Goal: Transaction & Acquisition: Purchase product/service

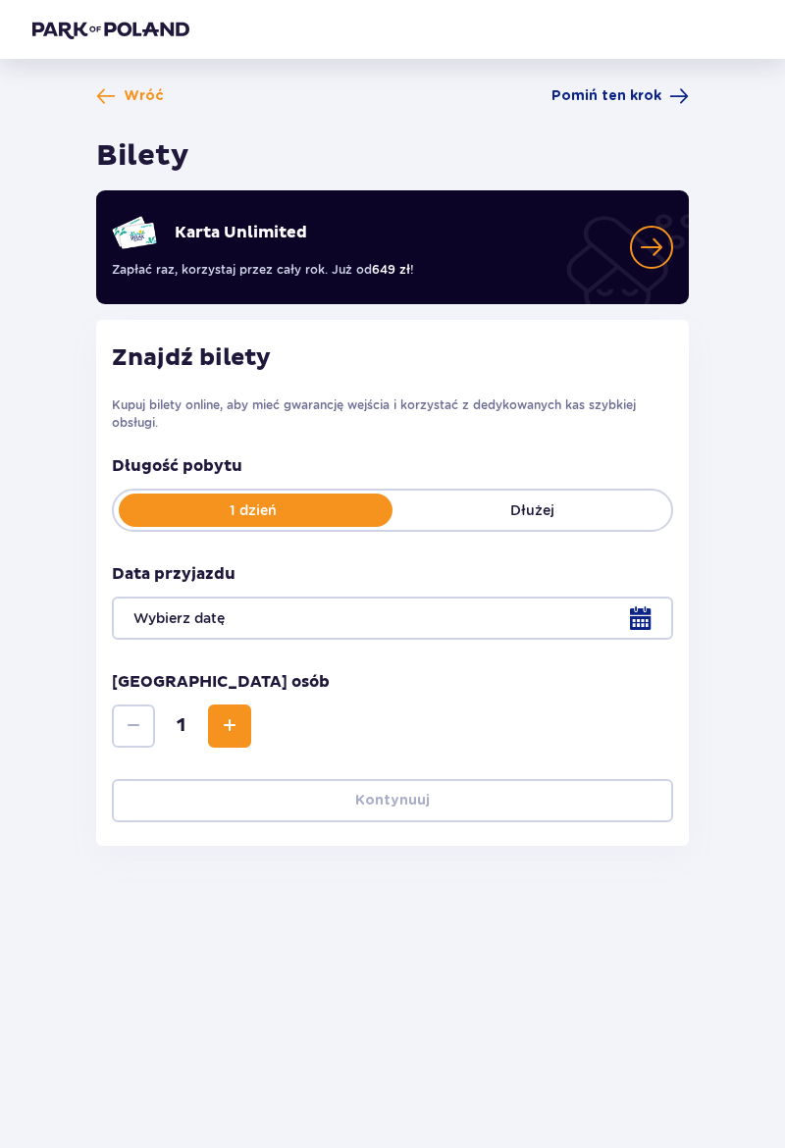
click at [467, 623] on div at bounding box center [392, 617] width 561 height 43
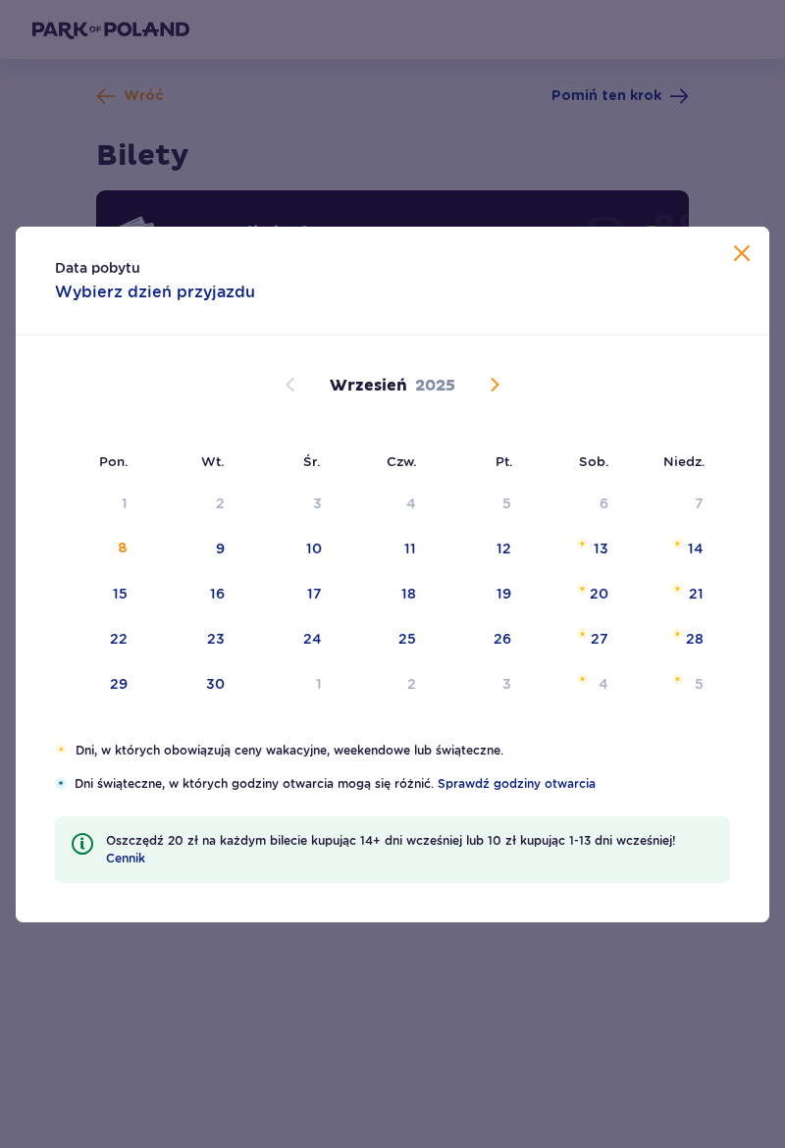
click at [314, 542] on div "10" at bounding box center [314, 549] width 16 height 20
type input "[DATE]"
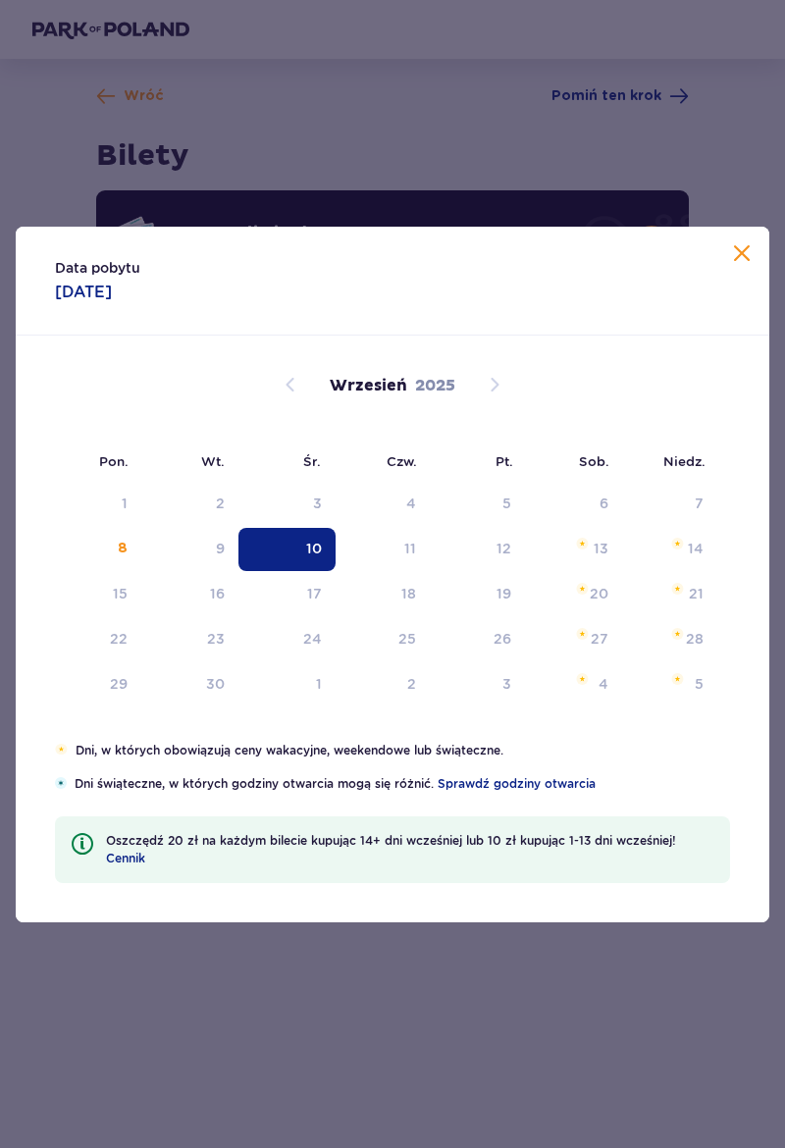
scroll to position [3, 0]
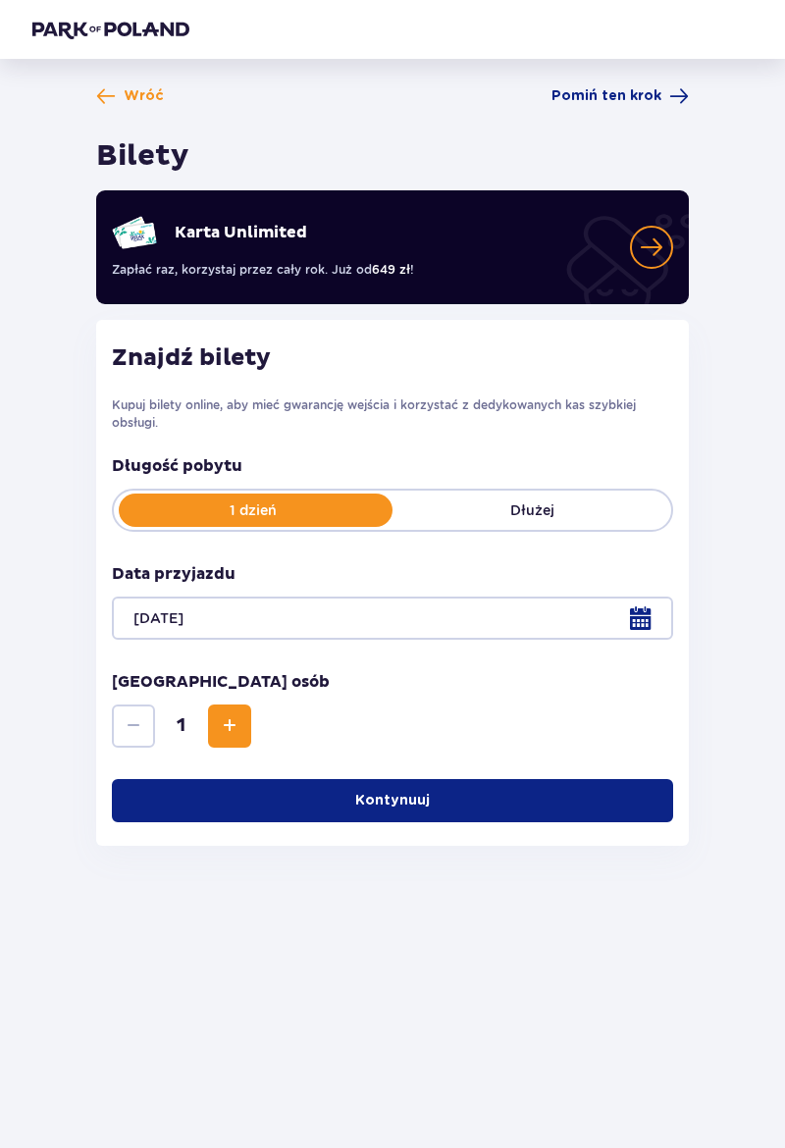
scroll to position [63, 0]
click at [233, 714] on span "Increase" at bounding box center [230, 726] width 24 height 24
click at [347, 500] on p "1 dzień" at bounding box center [253, 510] width 279 height 20
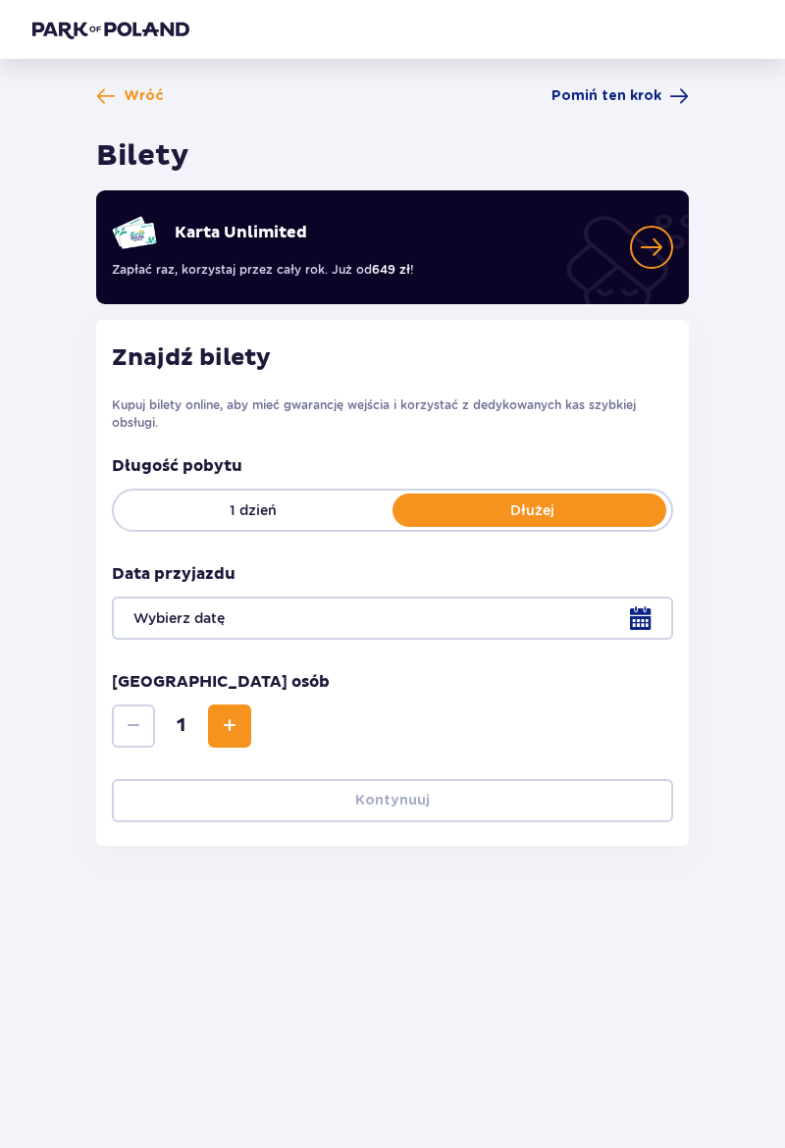
click at [324, 500] on p "1 dzień" at bounding box center [253, 510] width 279 height 20
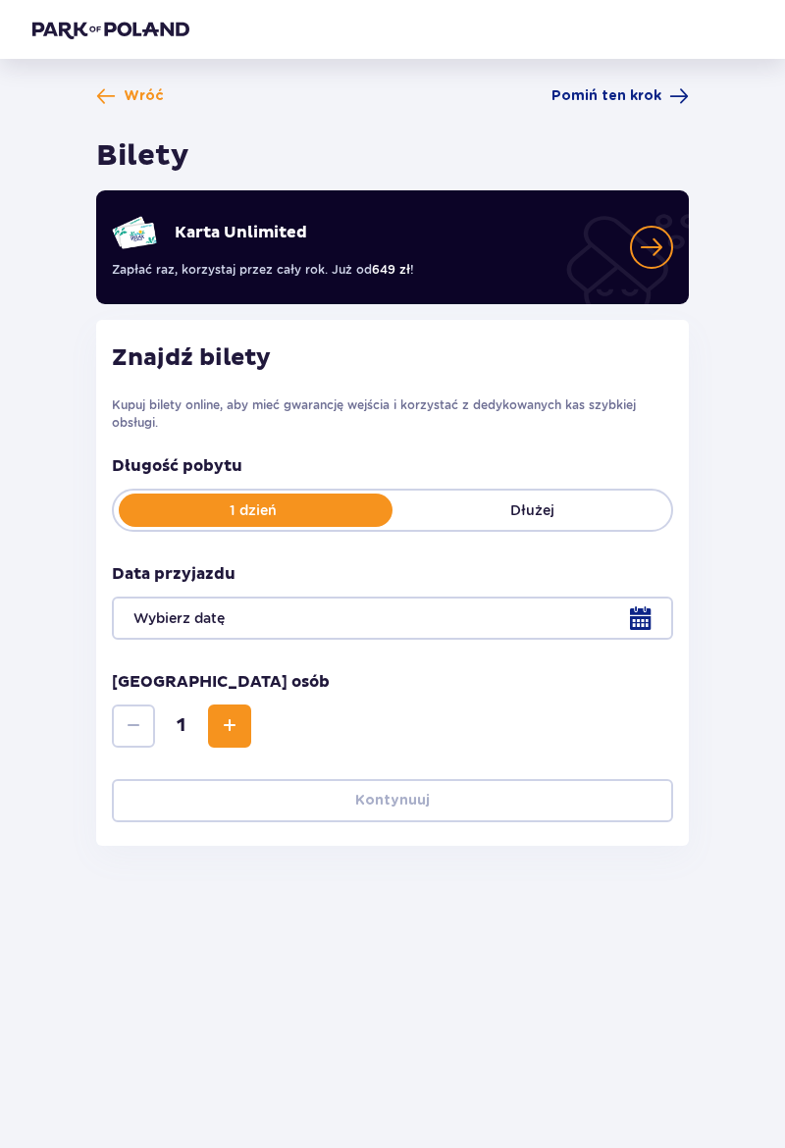
click at [660, 596] on div at bounding box center [392, 617] width 561 height 43
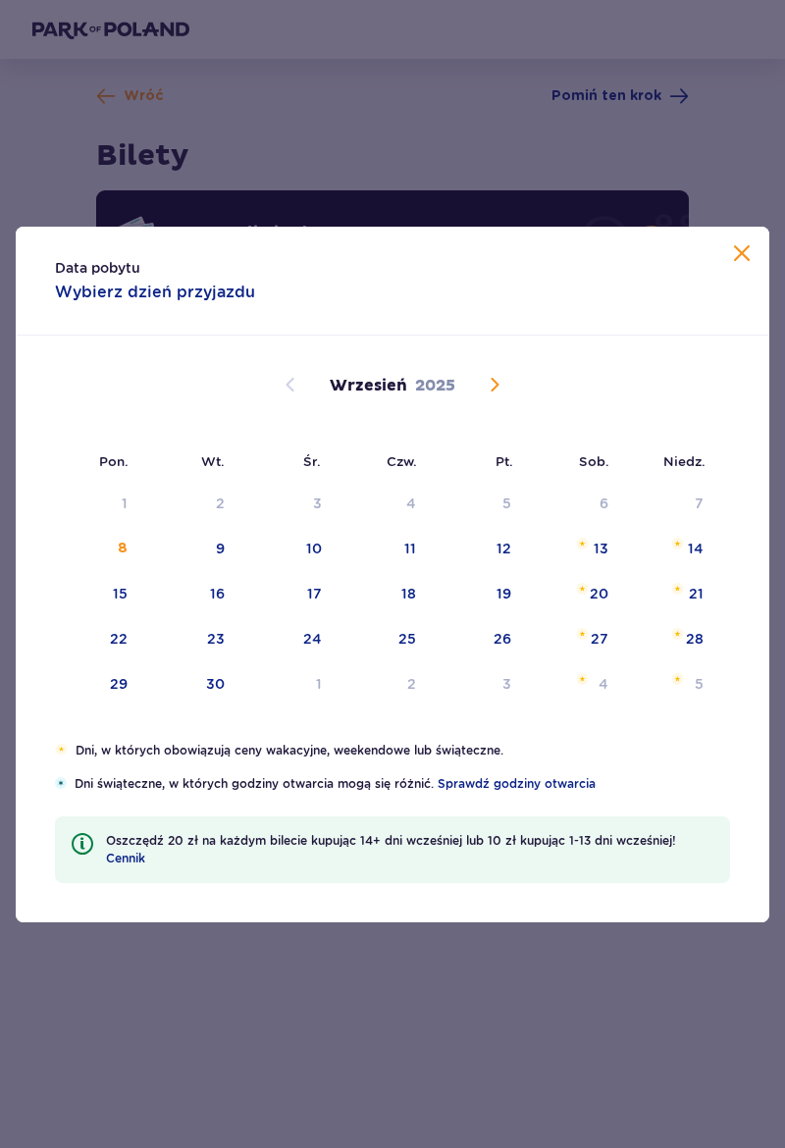
click at [307, 536] on div "10" at bounding box center [286, 549] width 97 height 43
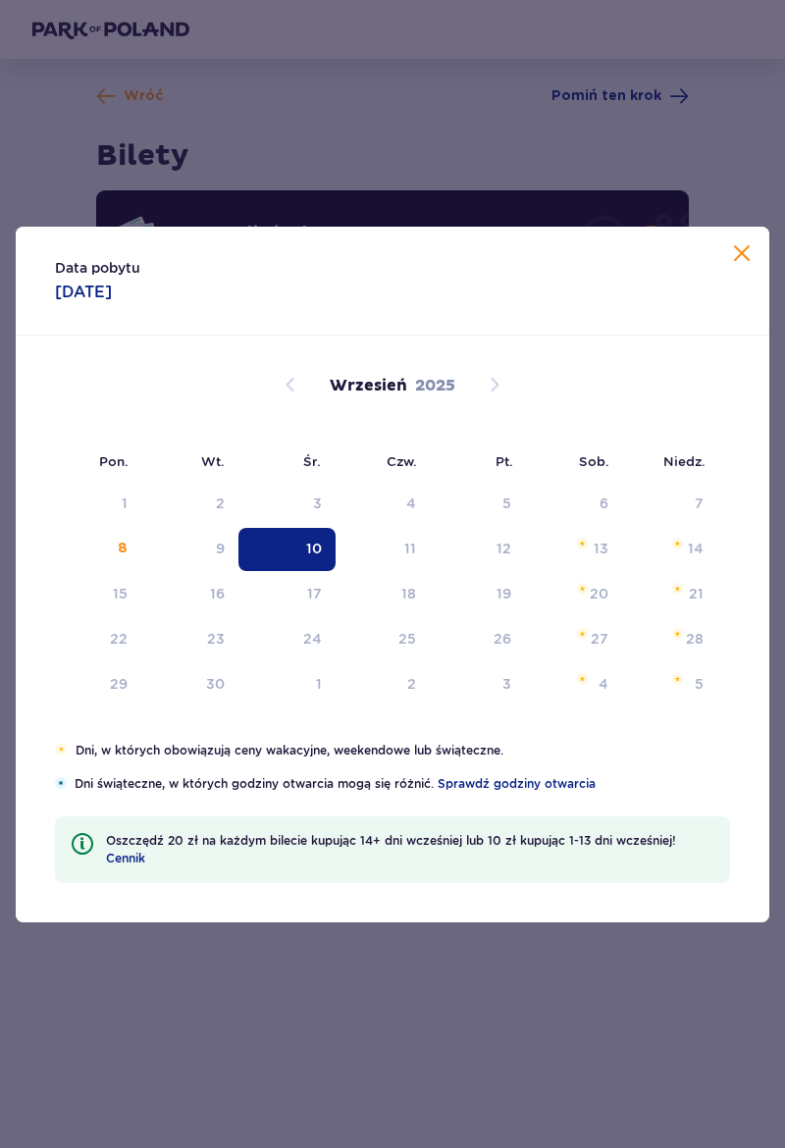
click at [313, 552] on div "10" at bounding box center [314, 549] width 16 height 20
type input "[DATE]"
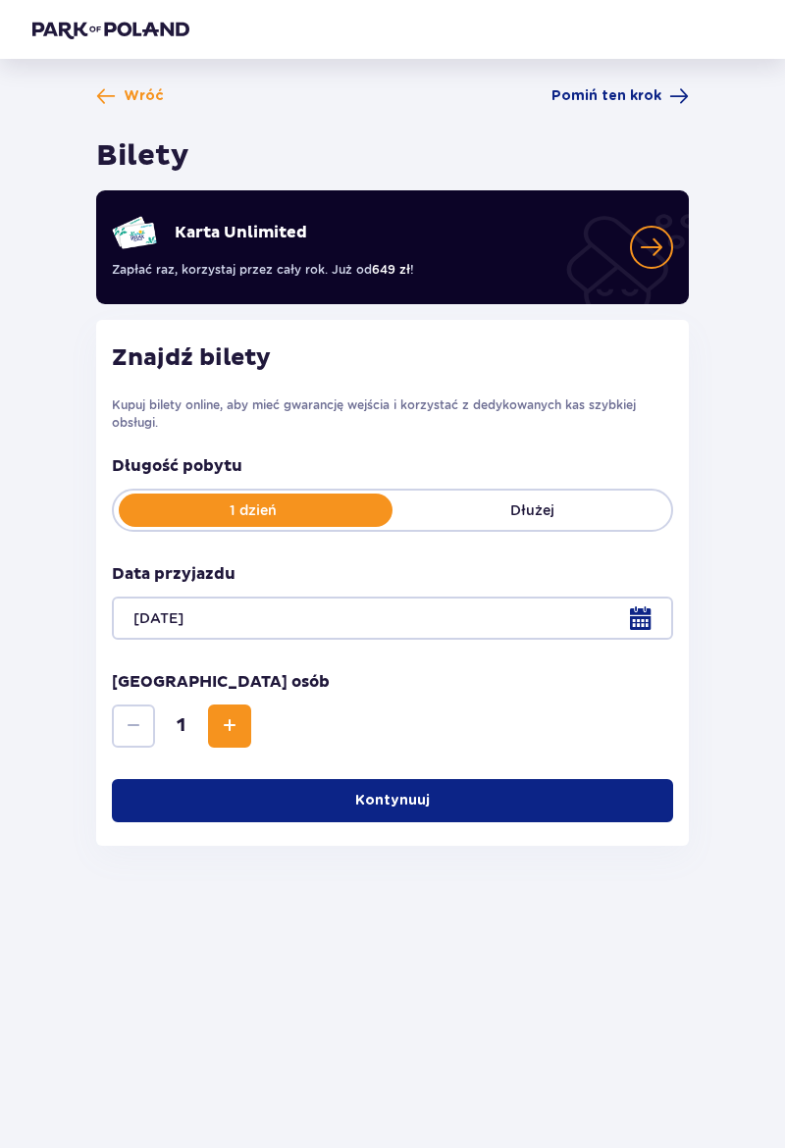
click at [391, 791] on p "Kontynuuj" at bounding box center [392, 801] width 75 height 20
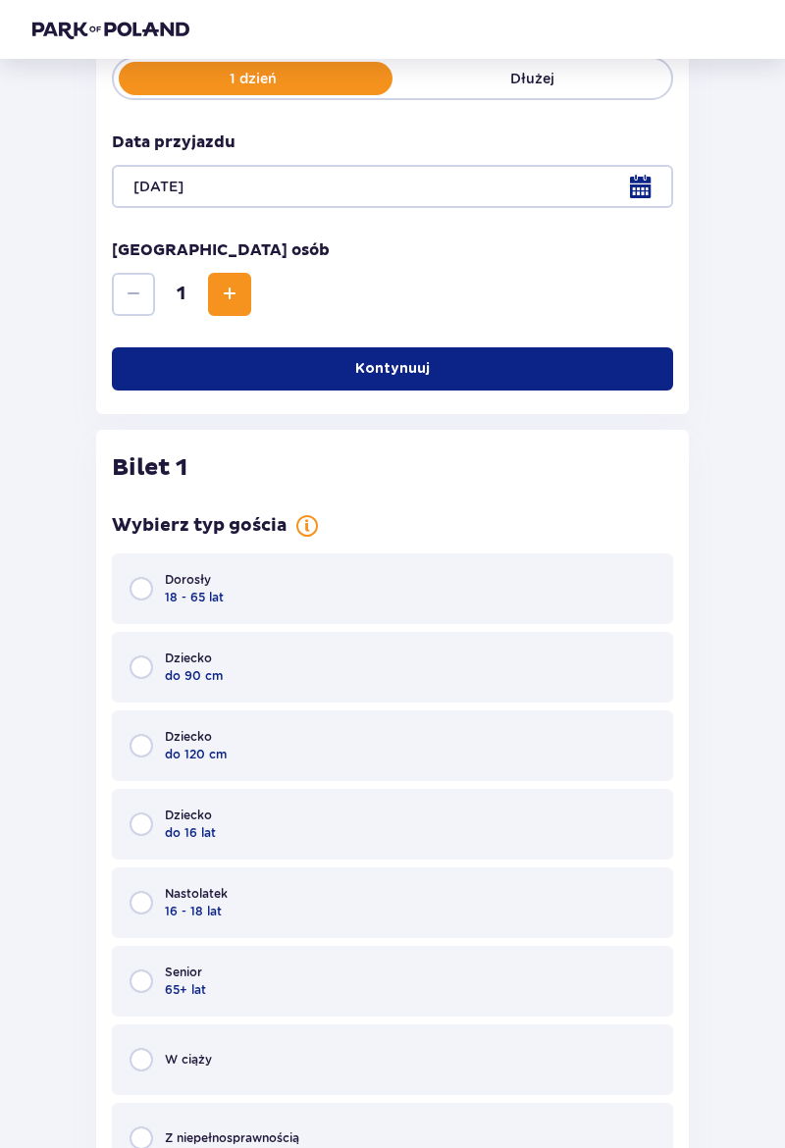
click at [232, 290] on span "Increase" at bounding box center [230, 295] width 24 height 24
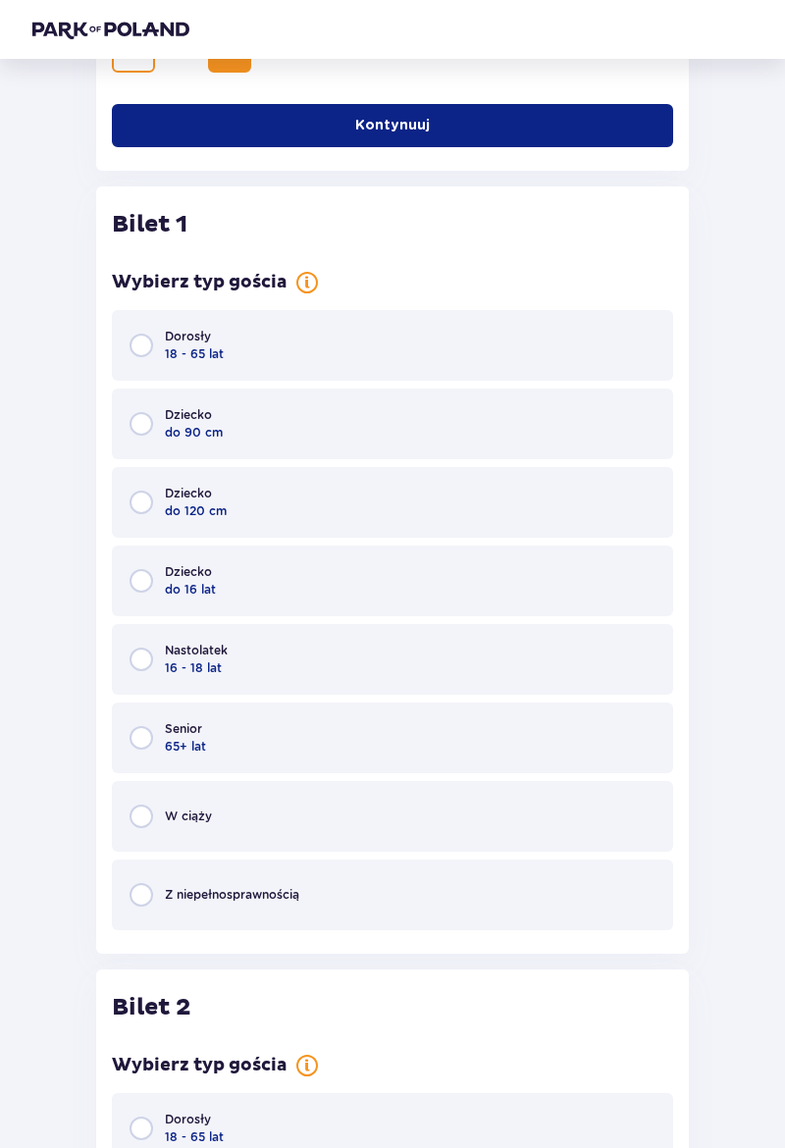
scroll to position [482, 0]
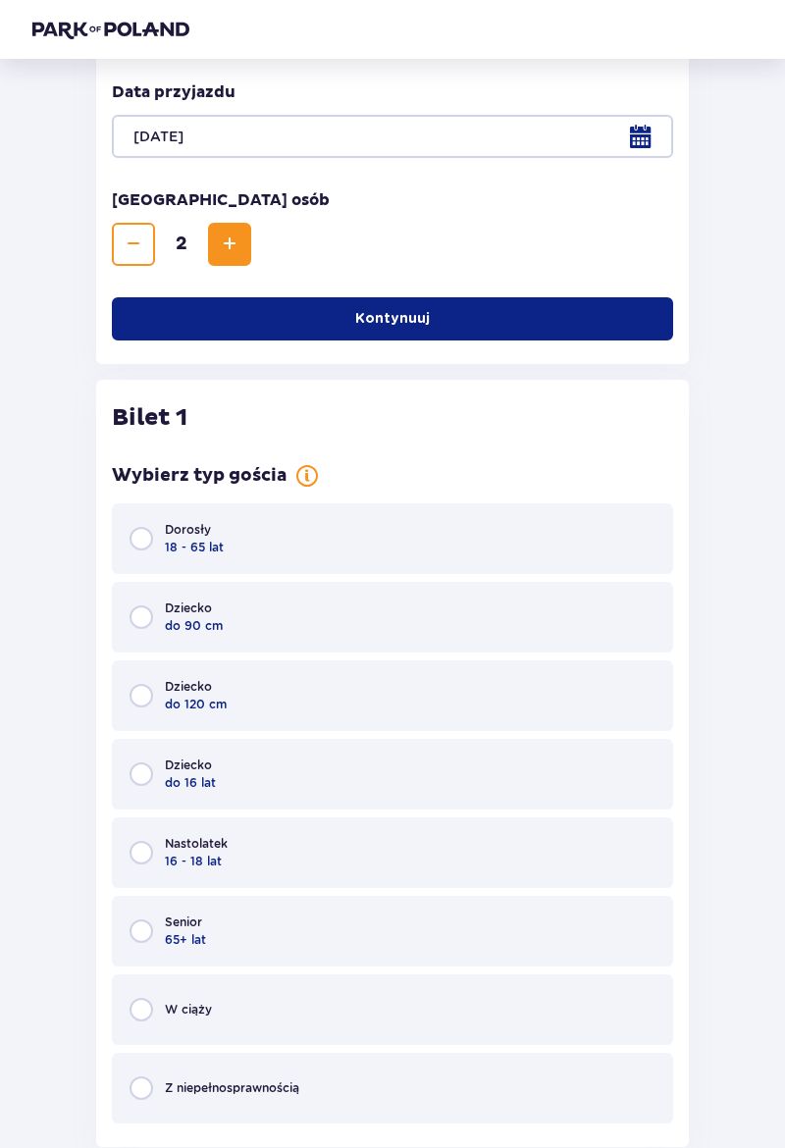
click at [508, 329] on button "Kontynuuj" at bounding box center [392, 318] width 561 height 43
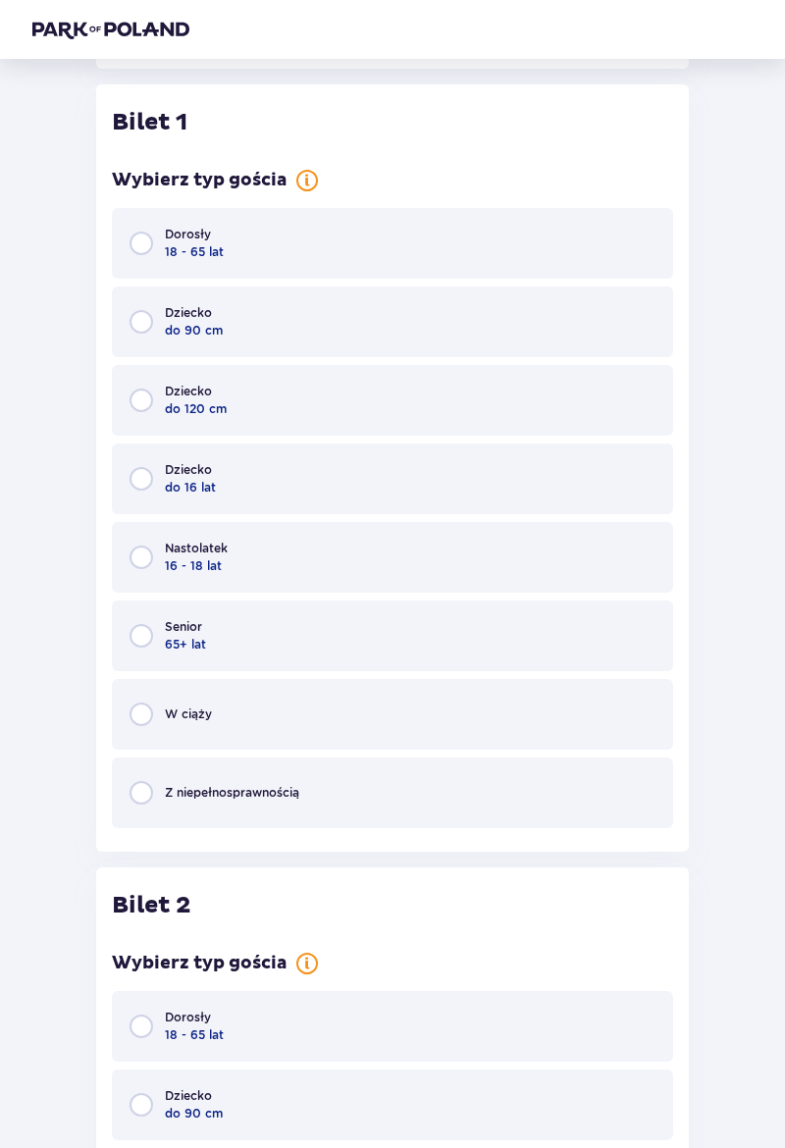
scroll to position [787, 0]
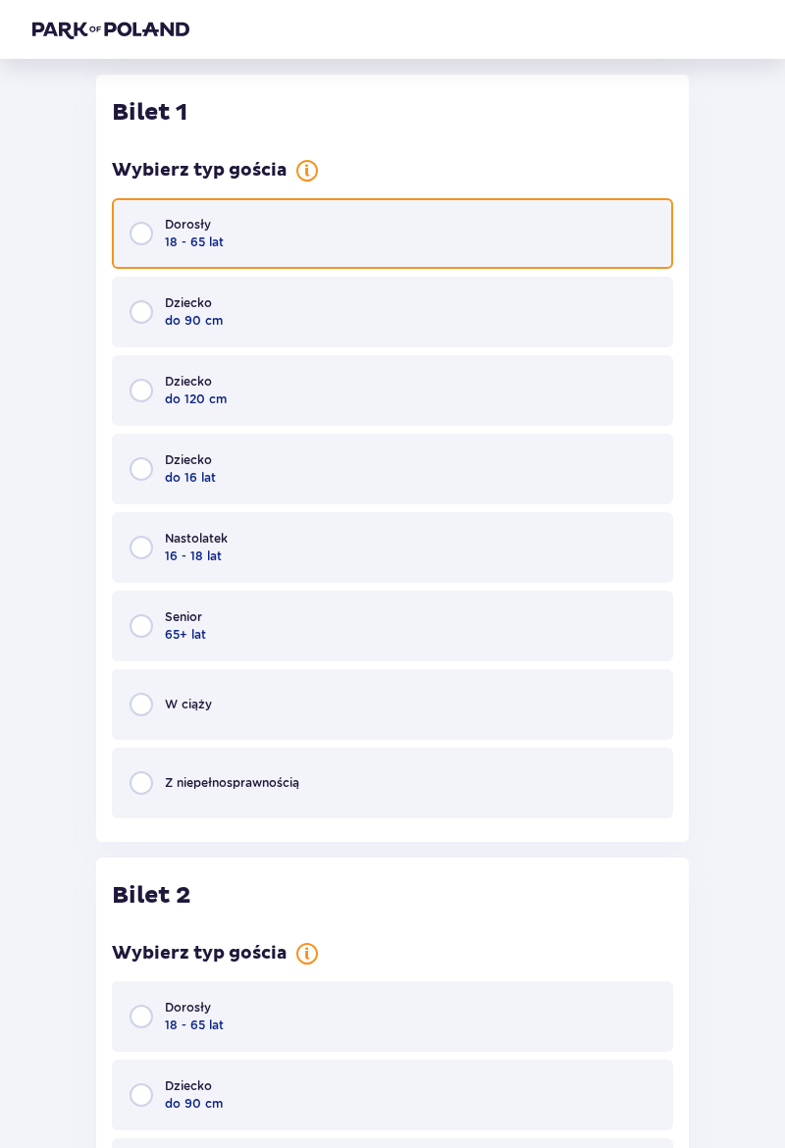
click at [141, 229] on input "radio" at bounding box center [141, 234] width 24 height 24
radio input "true"
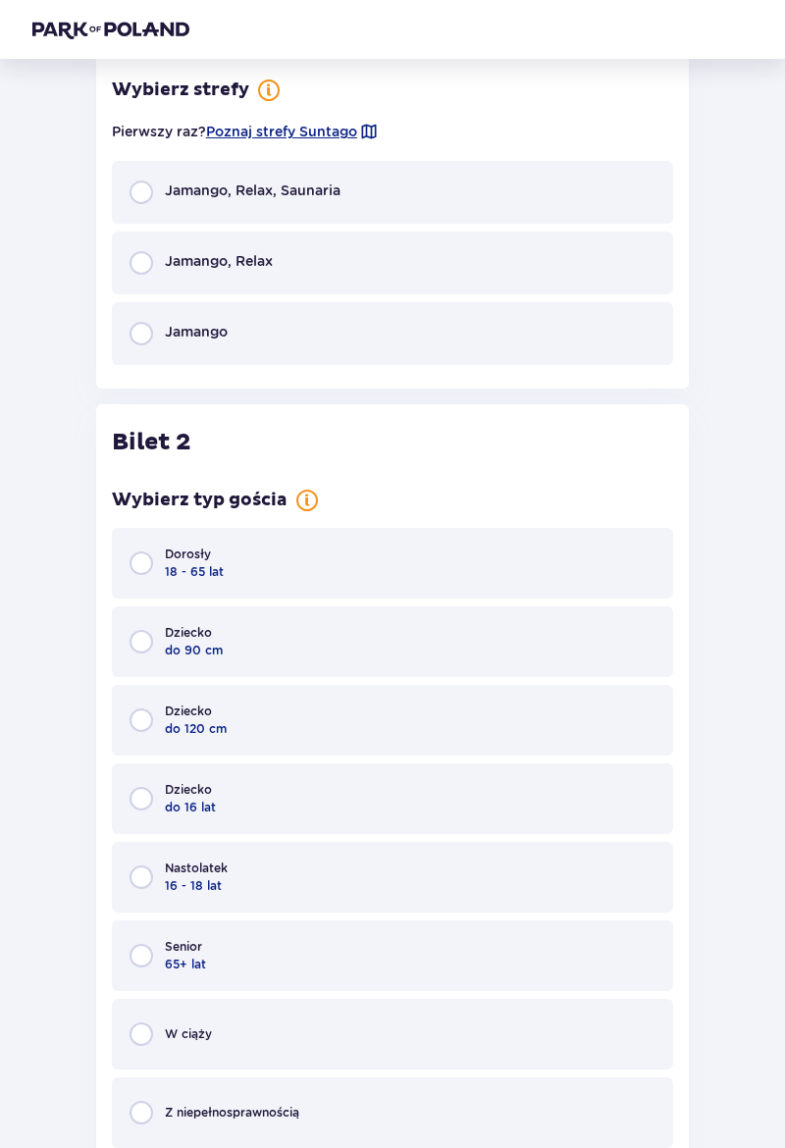
scroll to position [1562, 0]
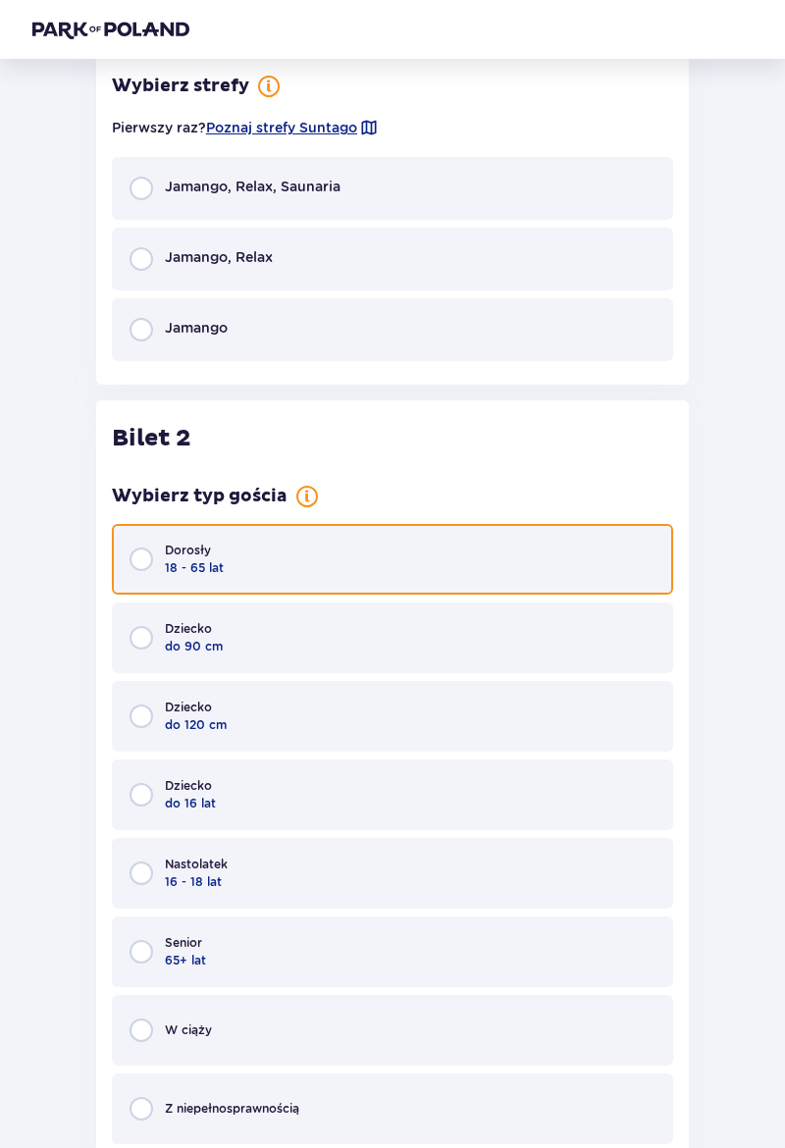
click at [133, 558] on input "radio" at bounding box center [141, 559] width 24 height 24
radio input "true"
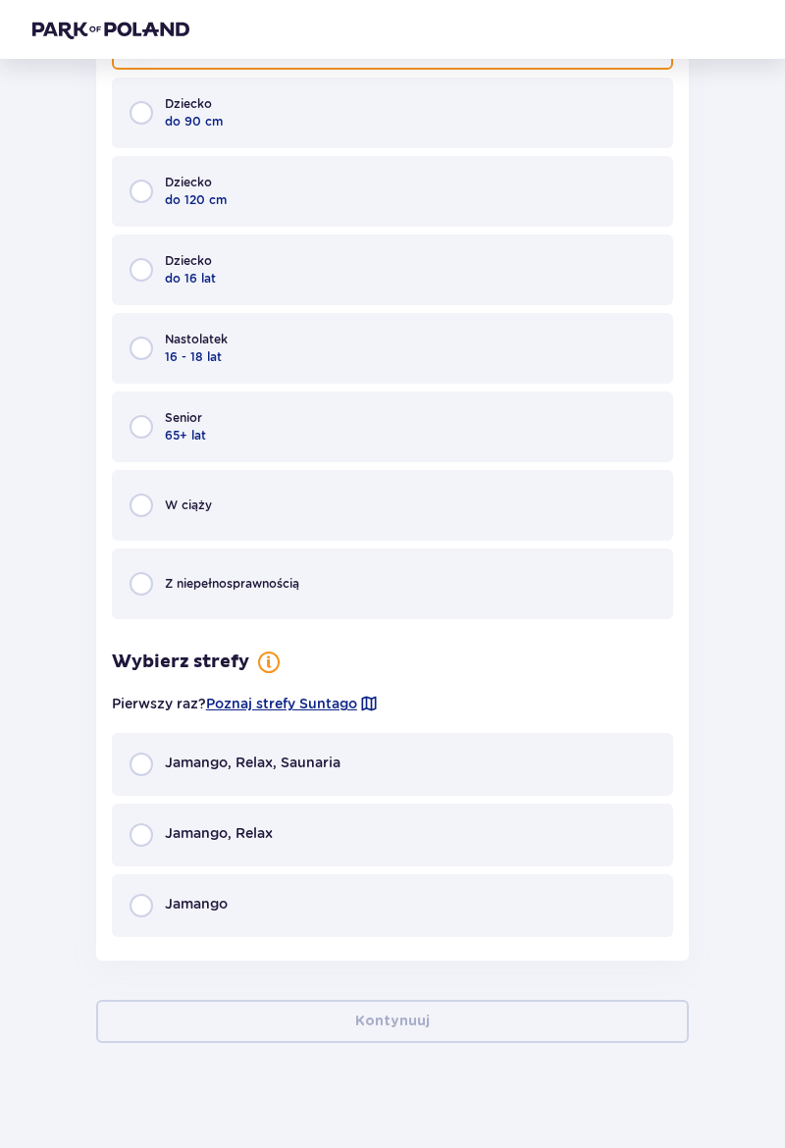
scroll to position [2099, 0]
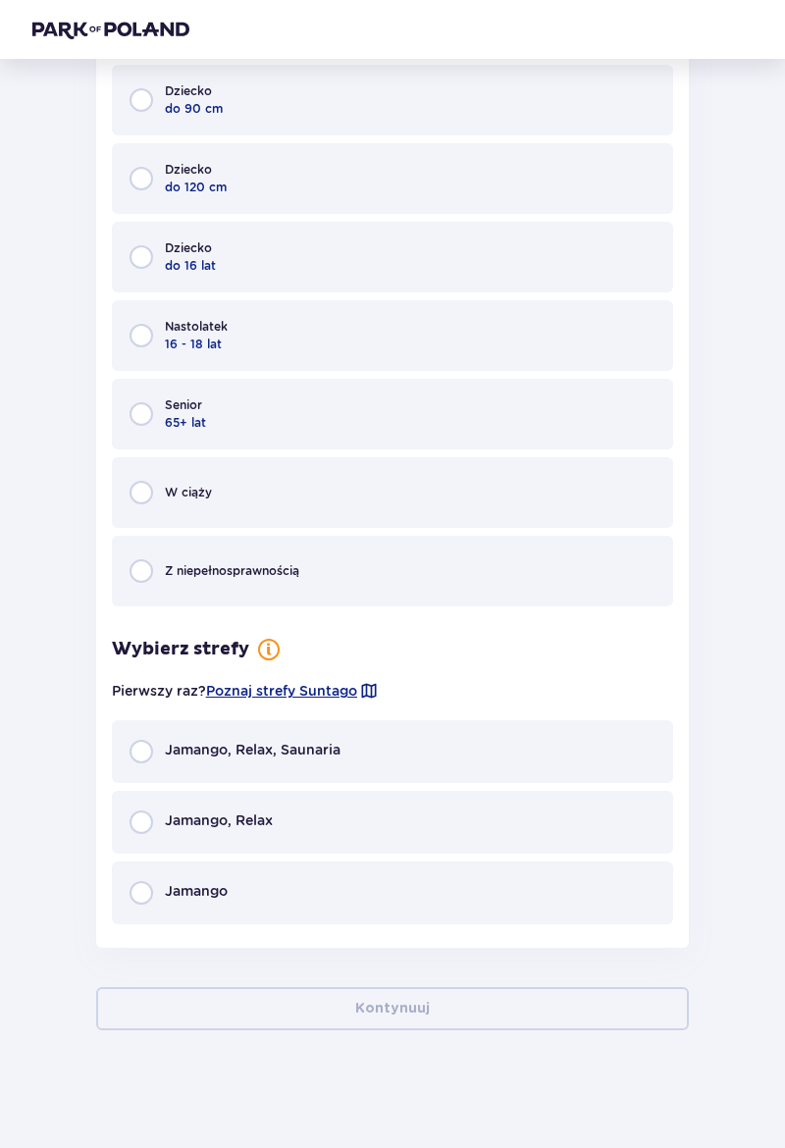
click at [348, 696] on span "Poznaj strefy Suntago" at bounding box center [281, 691] width 151 height 20
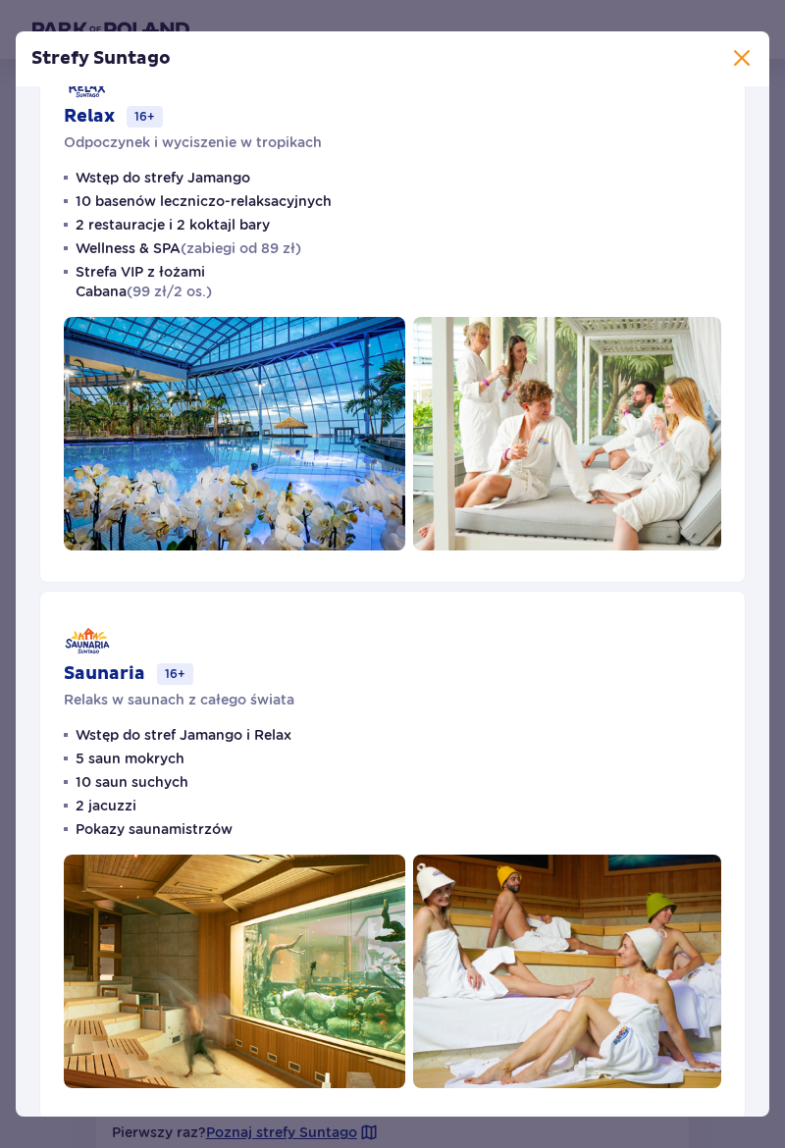
scroll to position [661, 0]
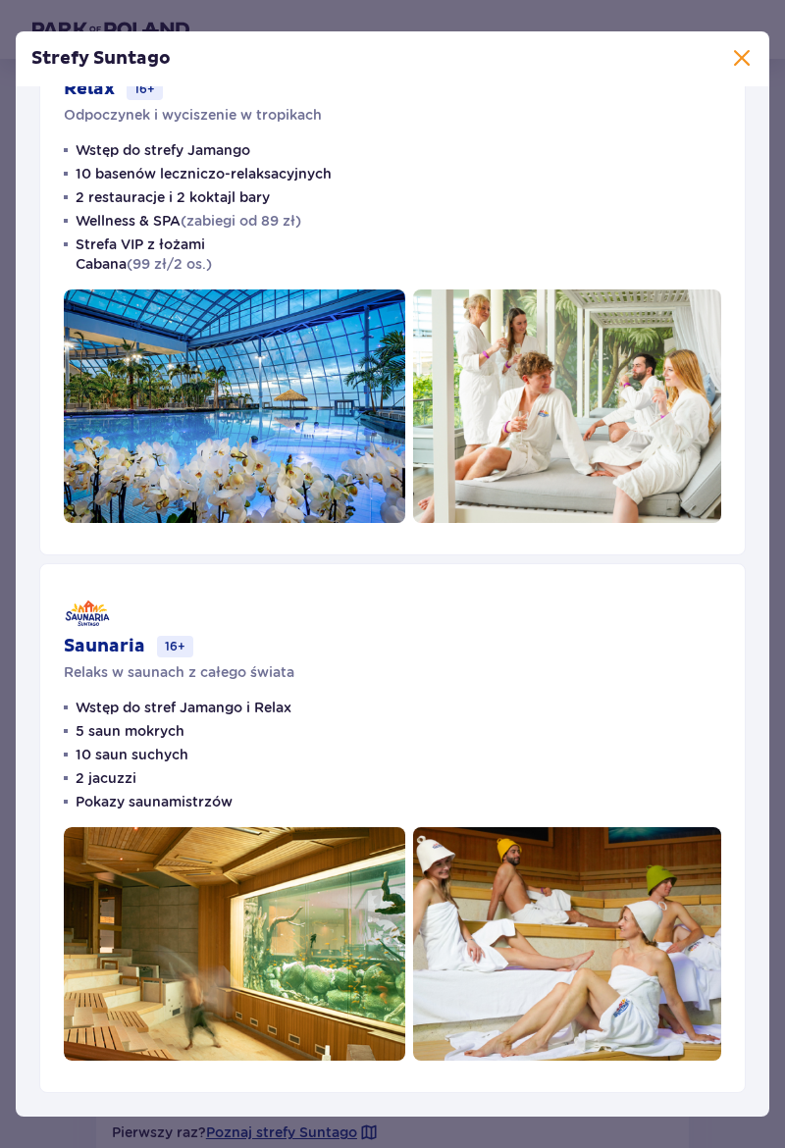
click at [736, 66] on span at bounding box center [742, 59] width 24 height 24
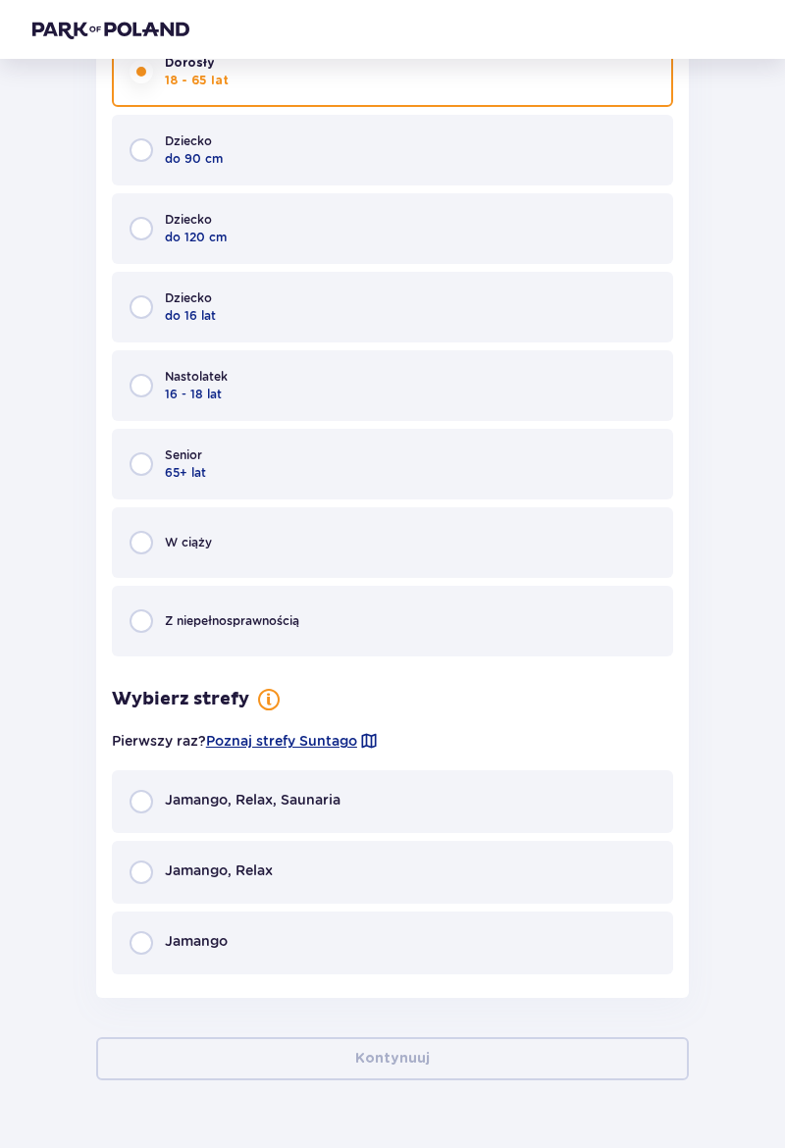
scroll to position [2099, 0]
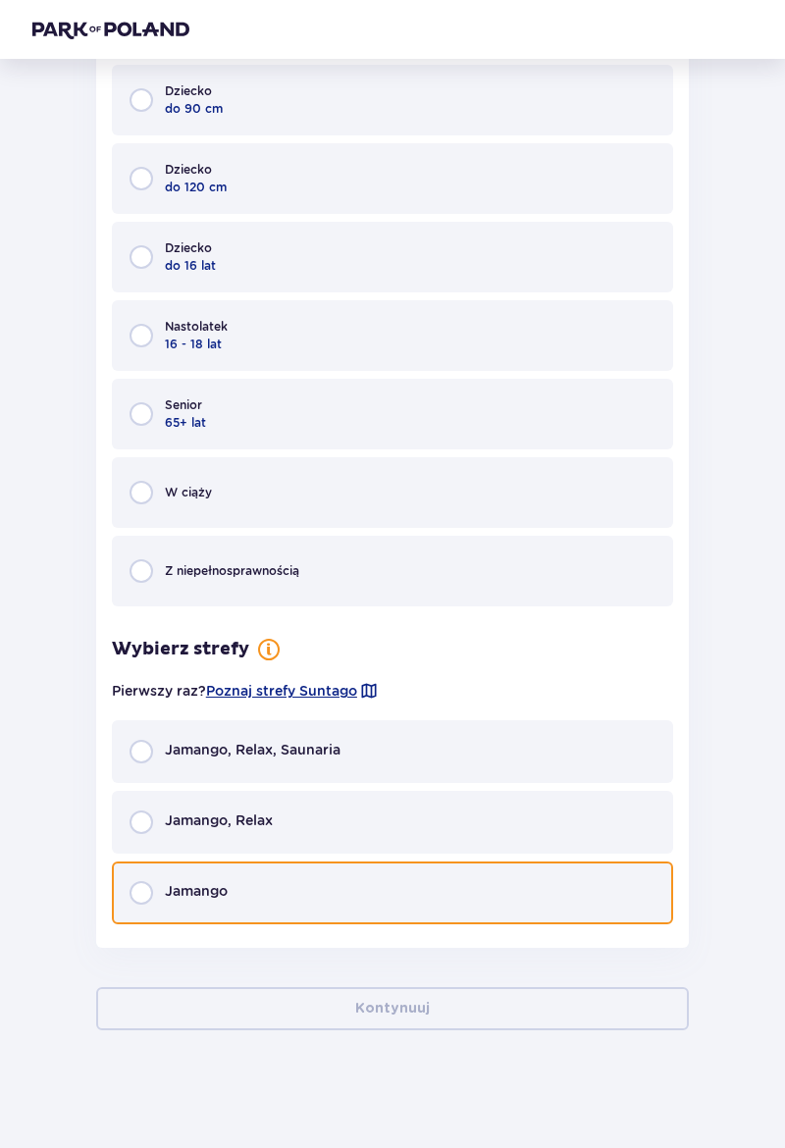
click at [144, 894] on input "radio" at bounding box center [141, 893] width 24 height 24
radio input "true"
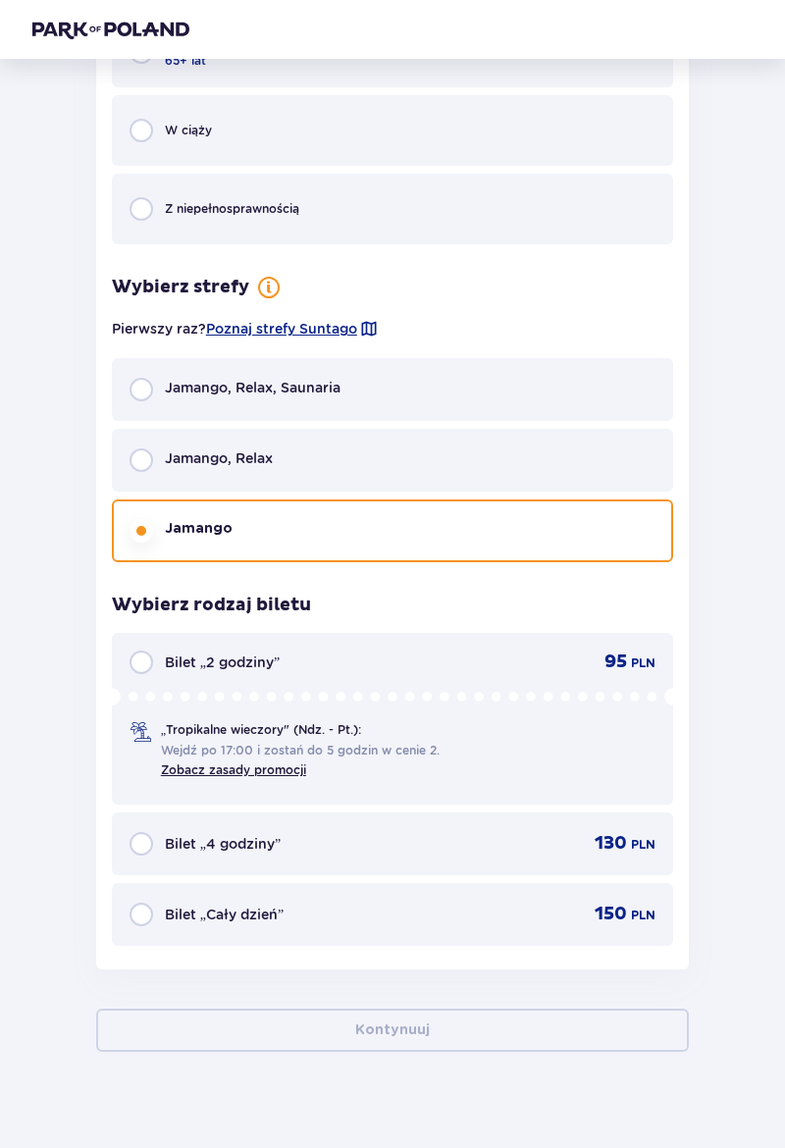
scroll to position [2483, 0]
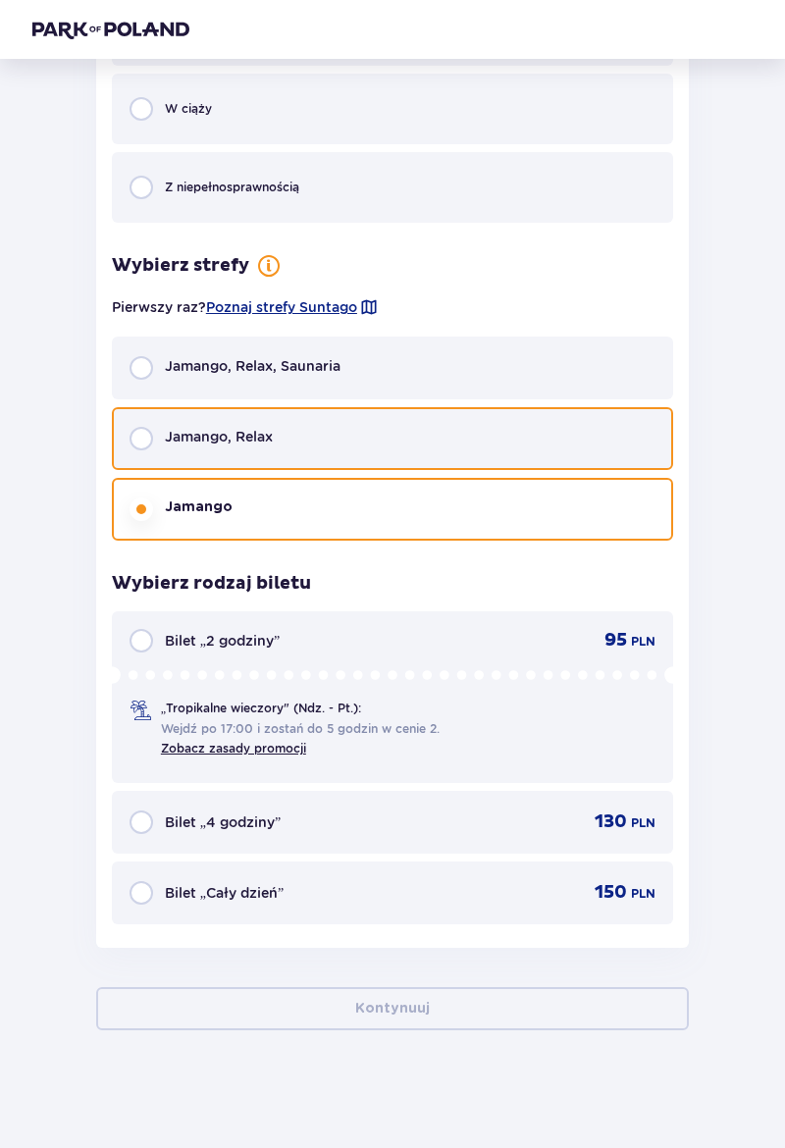
click at [144, 438] on input "radio" at bounding box center [141, 439] width 24 height 24
radio input "true"
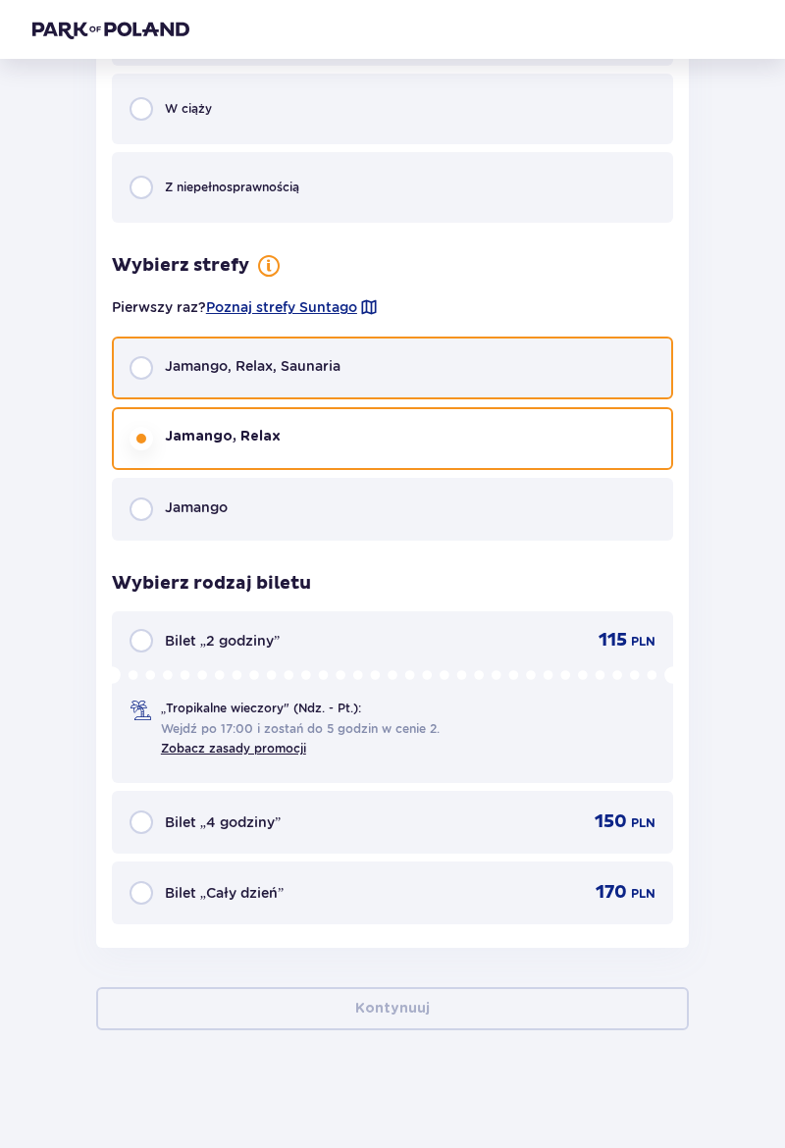
click at [144, 375] on input "radio" at bounding box center [141, 368] width 24 height 24
radio input "true"
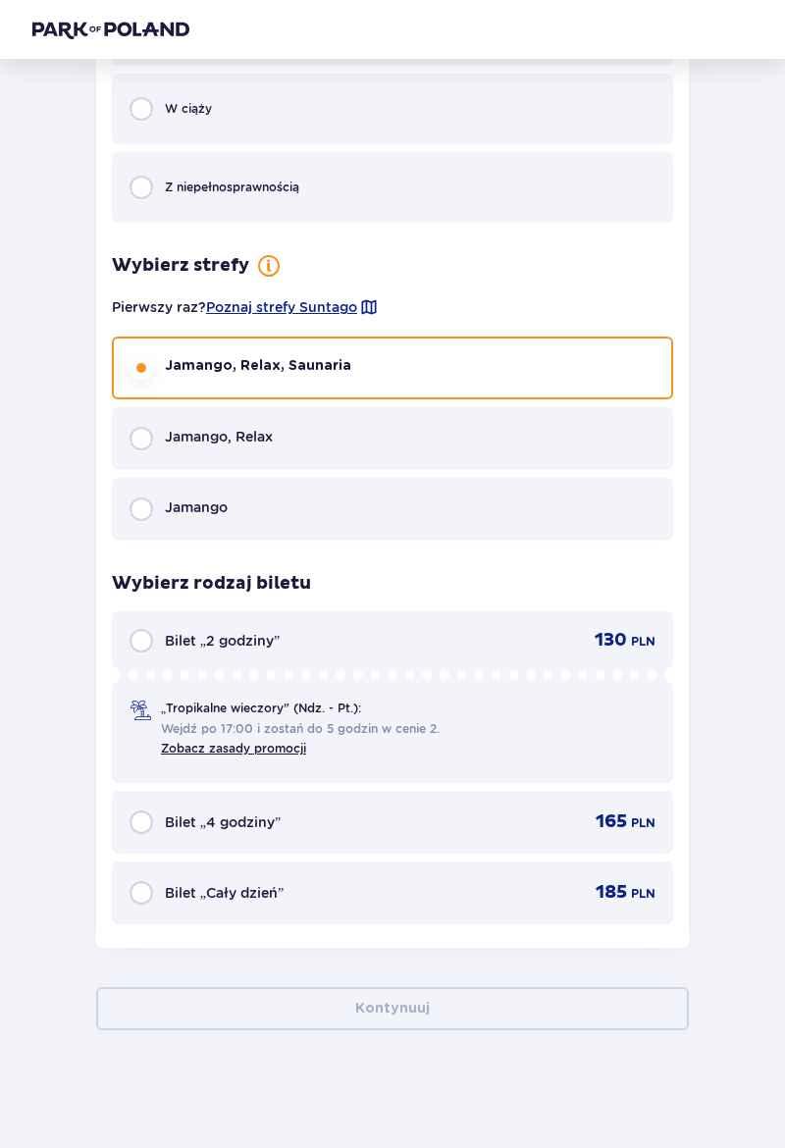
click at [355, 311] on span "Poznaj strefy Suntago" at bounding box center [281, 307] width 151 height 20
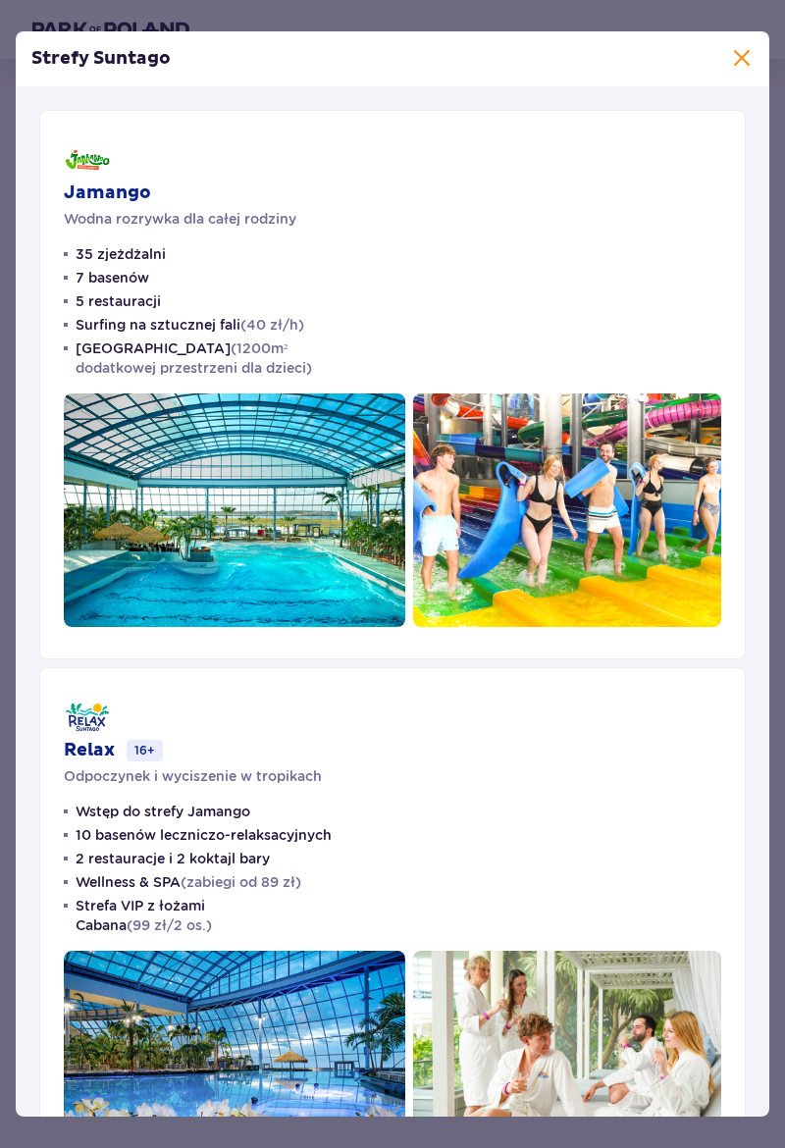
click at [732, 56] on span at bounding box center [742, 59] width 24 height 24
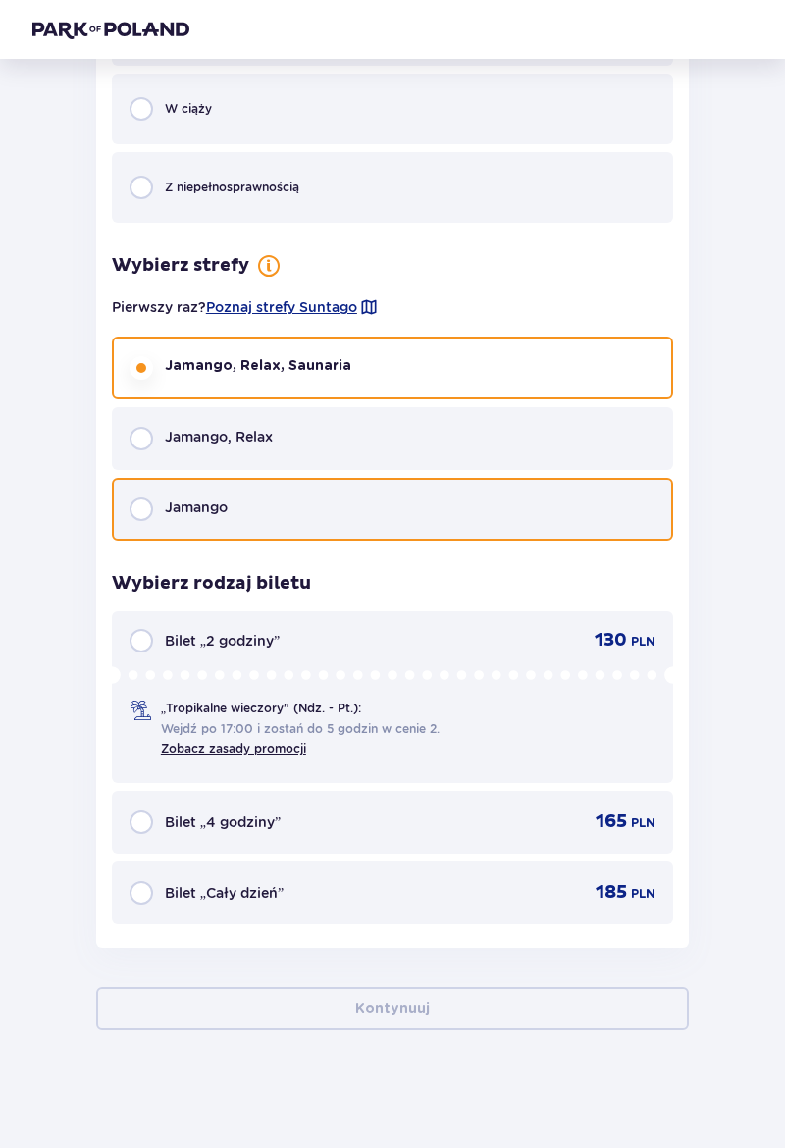
click at [141, 517] on input "radio" at bounding box center [141, 509] width 24 height 24
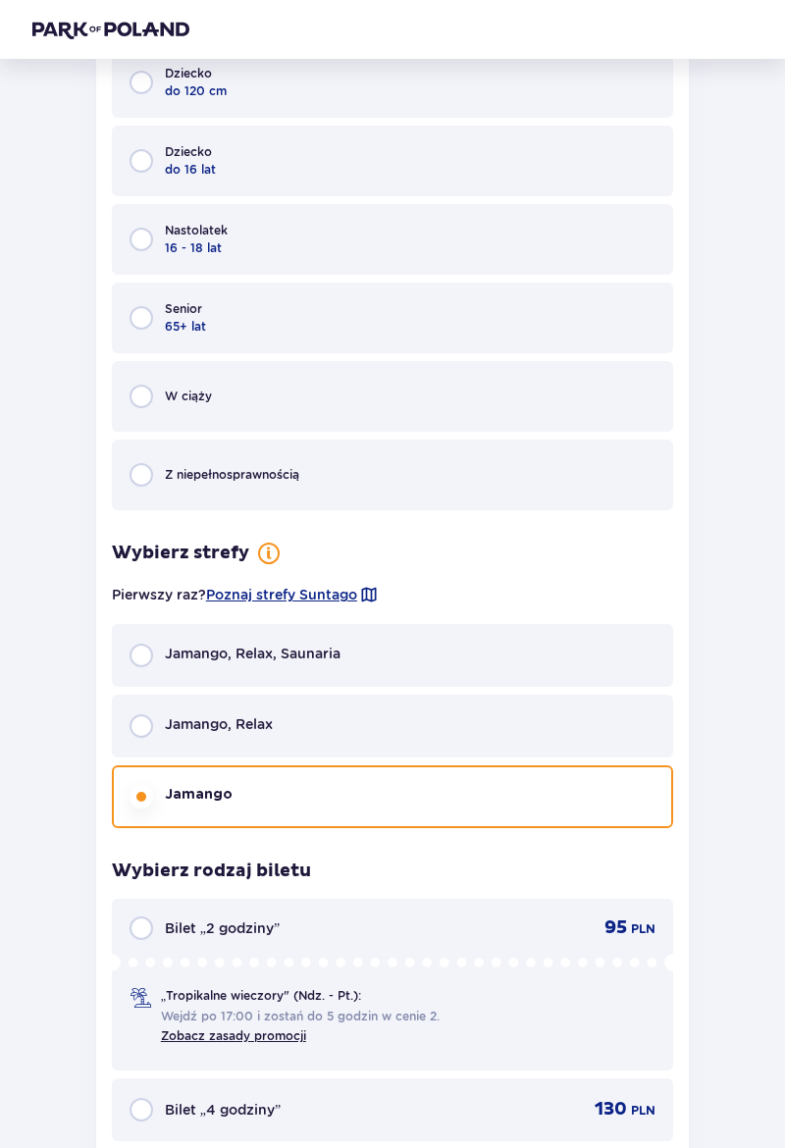
scroll to position [2483, 0]
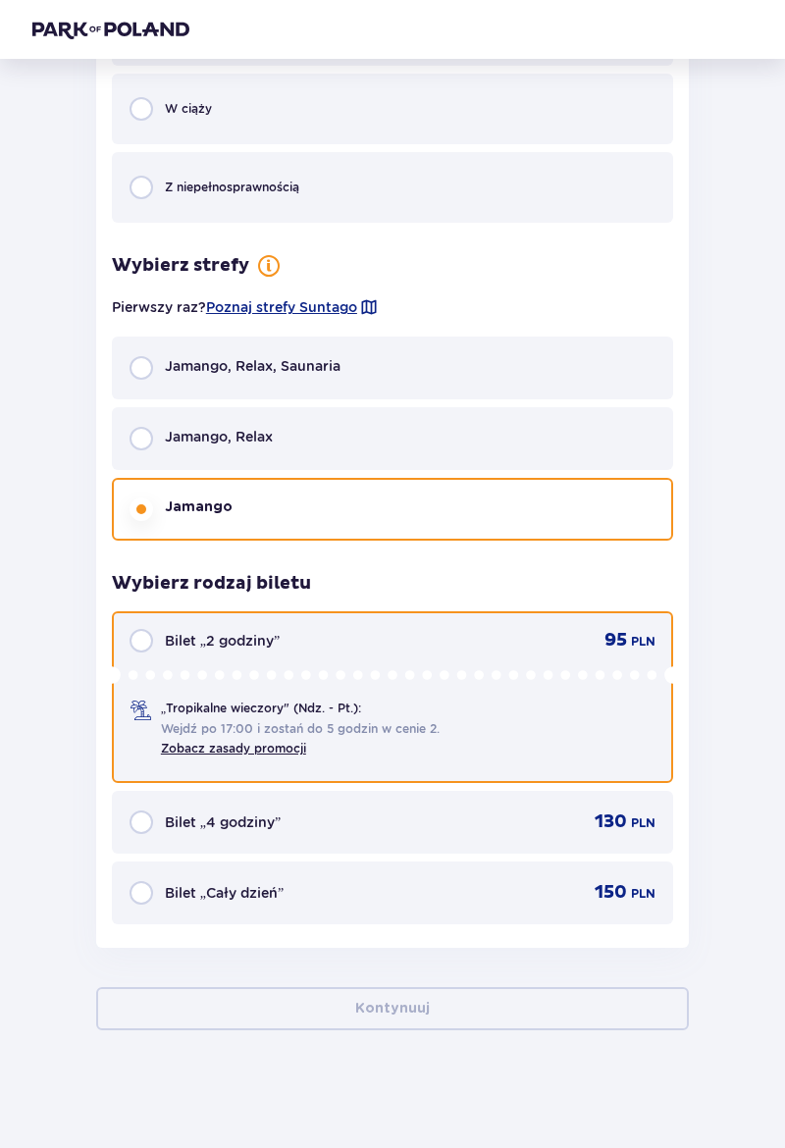
click at [138, 648] on input "radio" at bounding box center [141, 641] width 24 height 24
radio input "true"
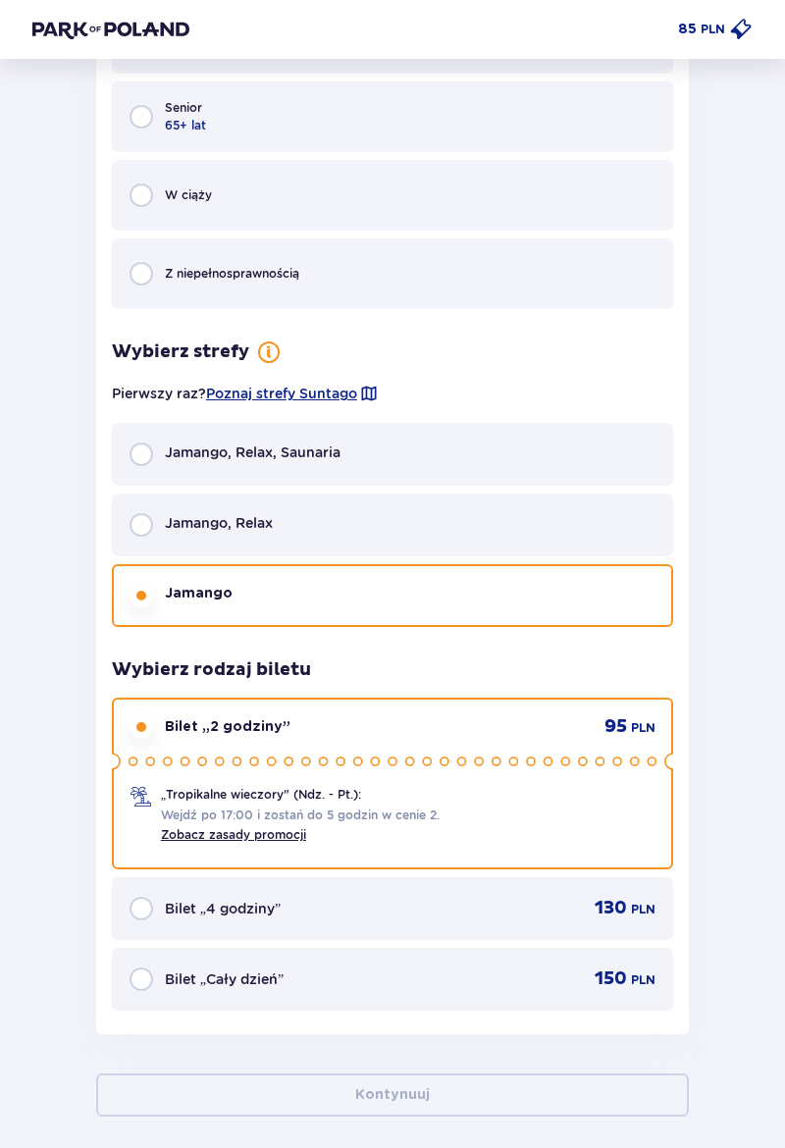
scroll to position [2420, 0]
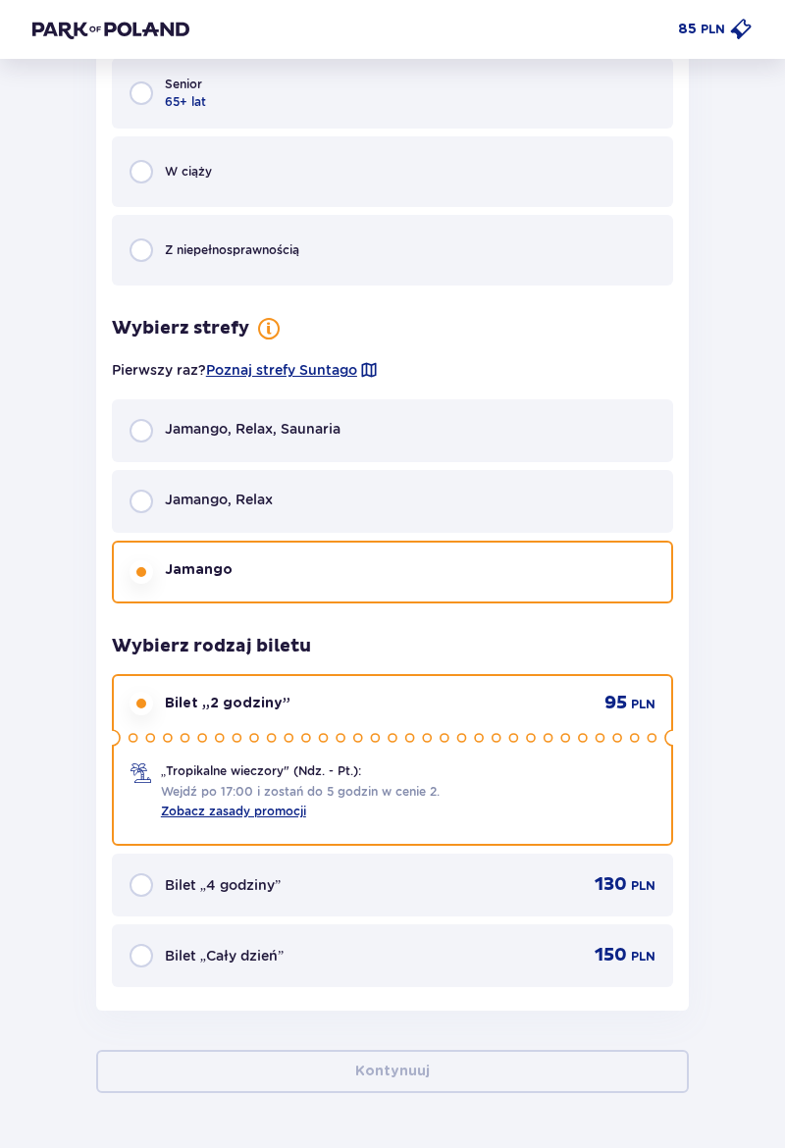
click at [247, 808] on link "Zobacz zasady promocji" at bounding box center [233, 810] width 145 height 15
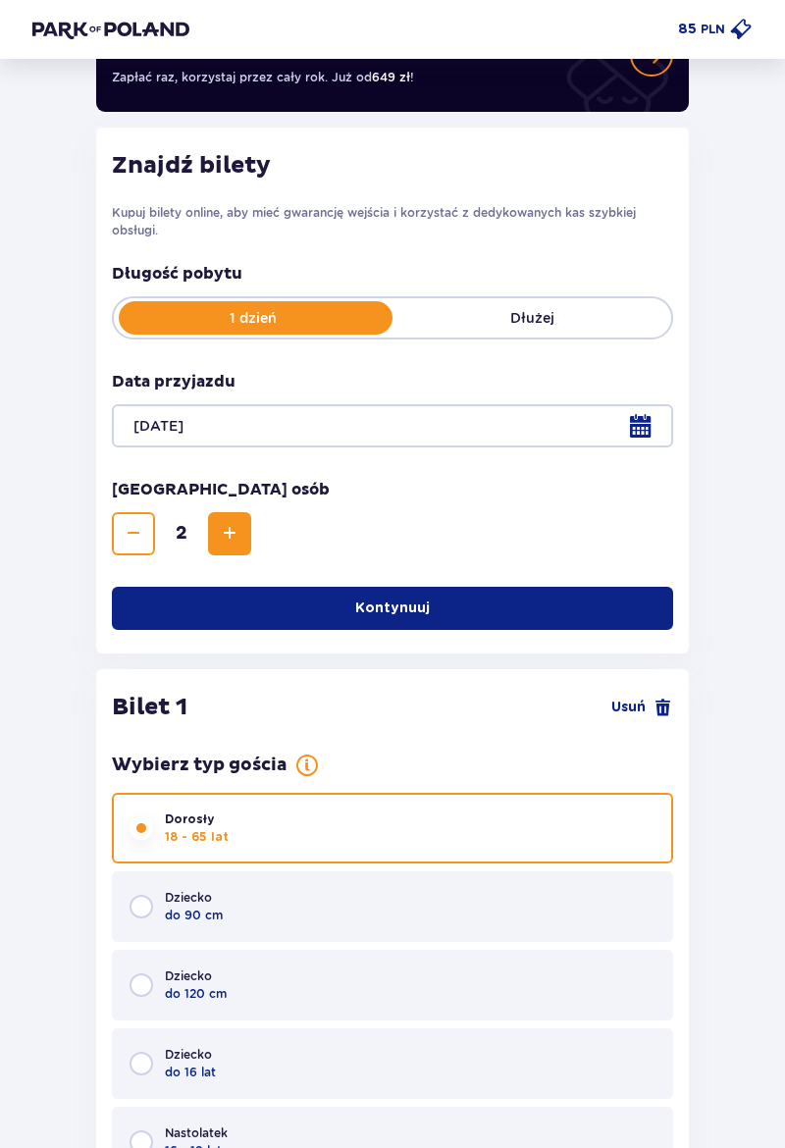
scroll to position [0, 0]
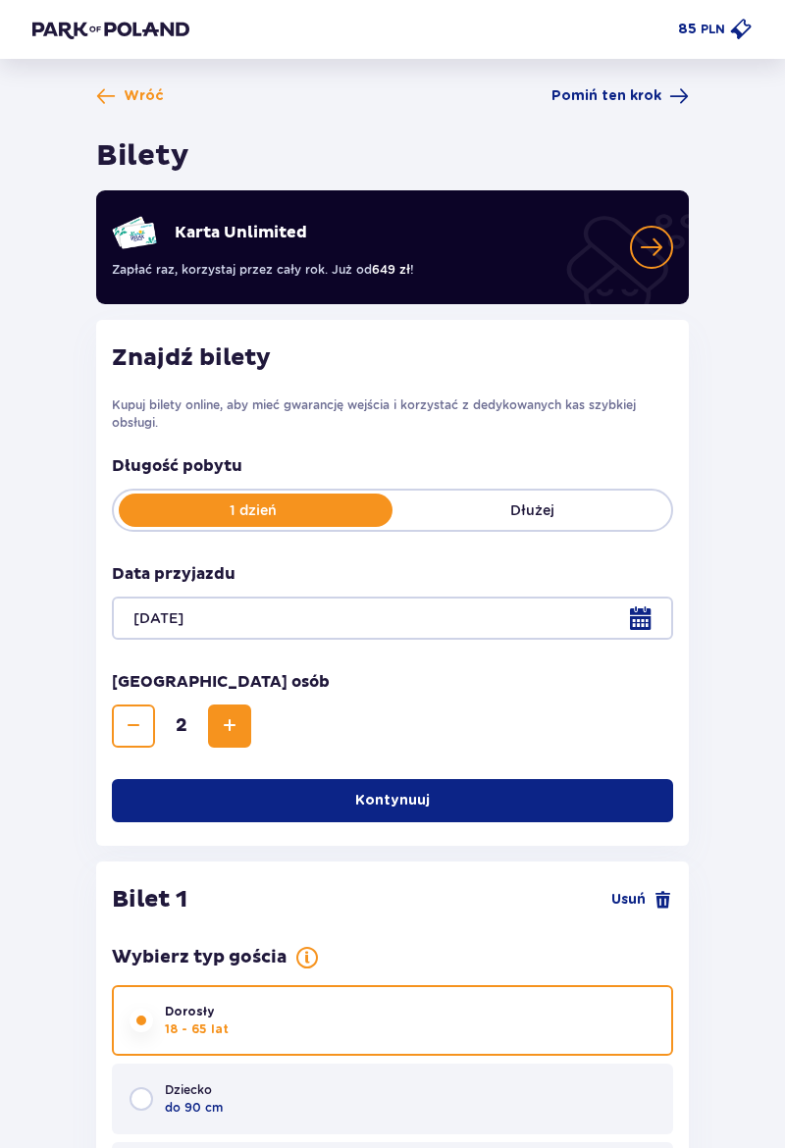
click at [715, 30] on p "PLN" at bounding box center [712, 30] width 25 height 18
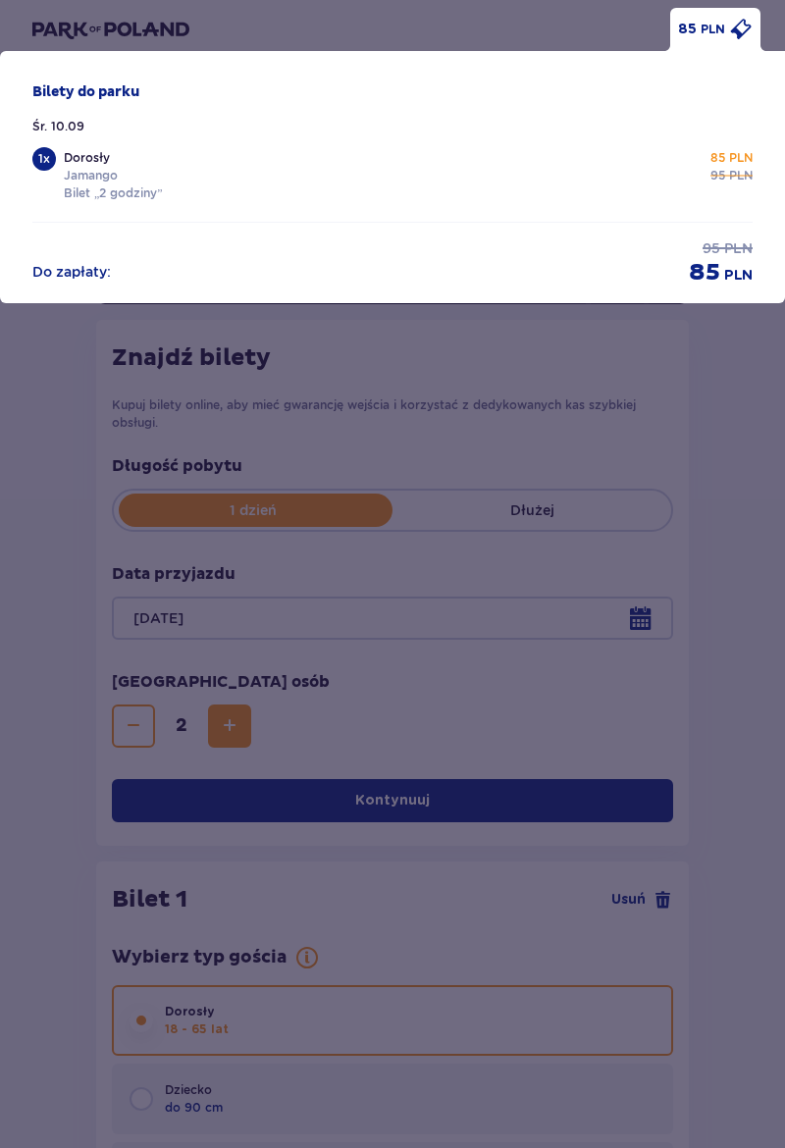
click at [715, 30] on p "PLN" at bounding box center [712, 30] width 25 height 18
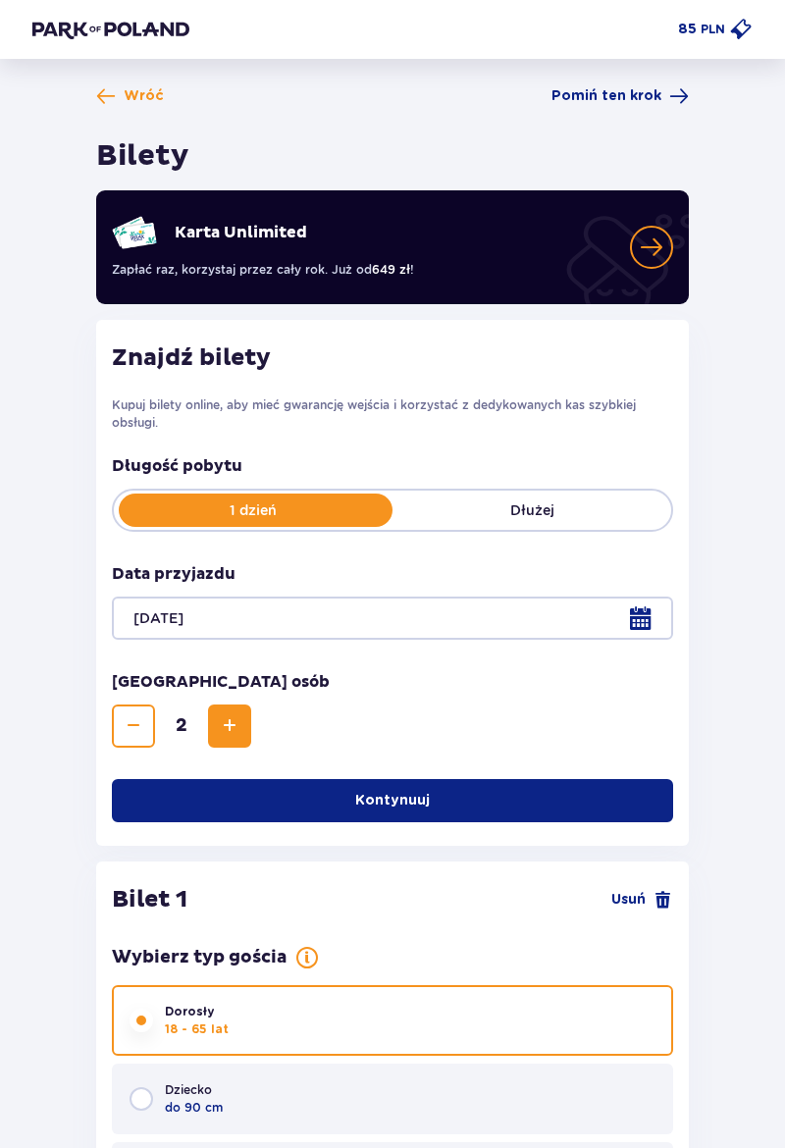
click at [139, 34] on img at bounding box center [110, 30] width 157 height 20
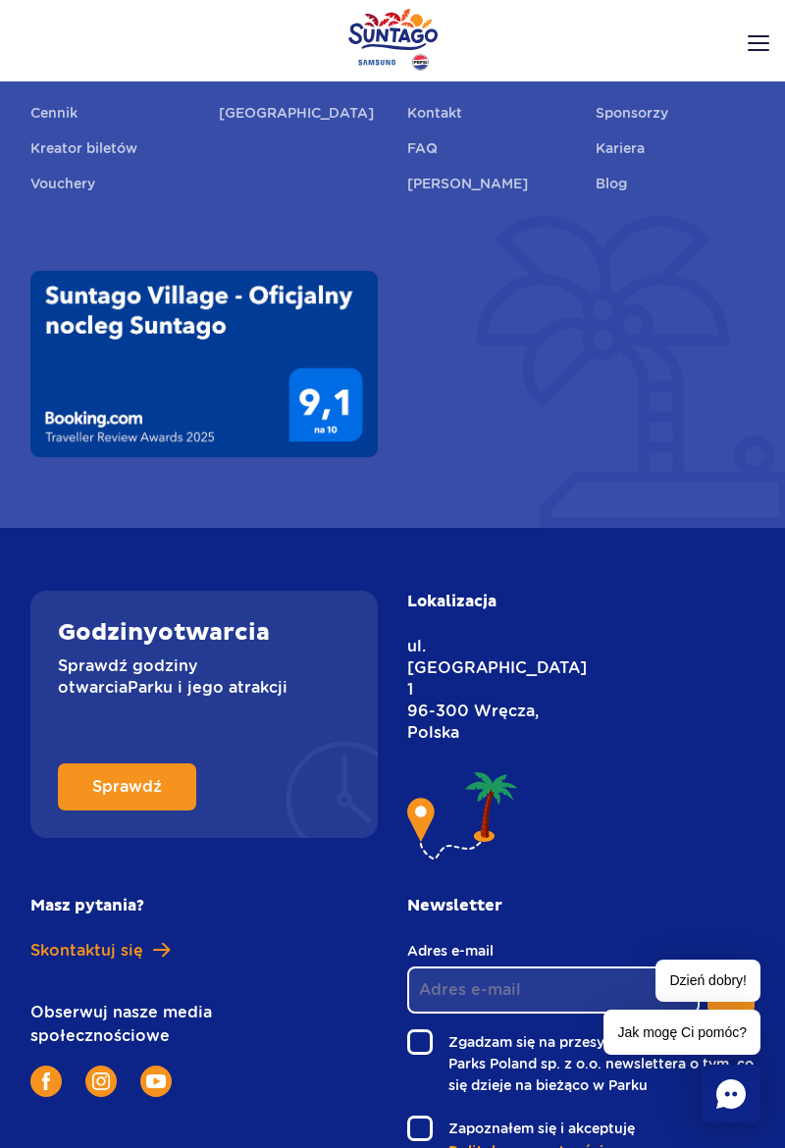
scroll to position [8321, 0]
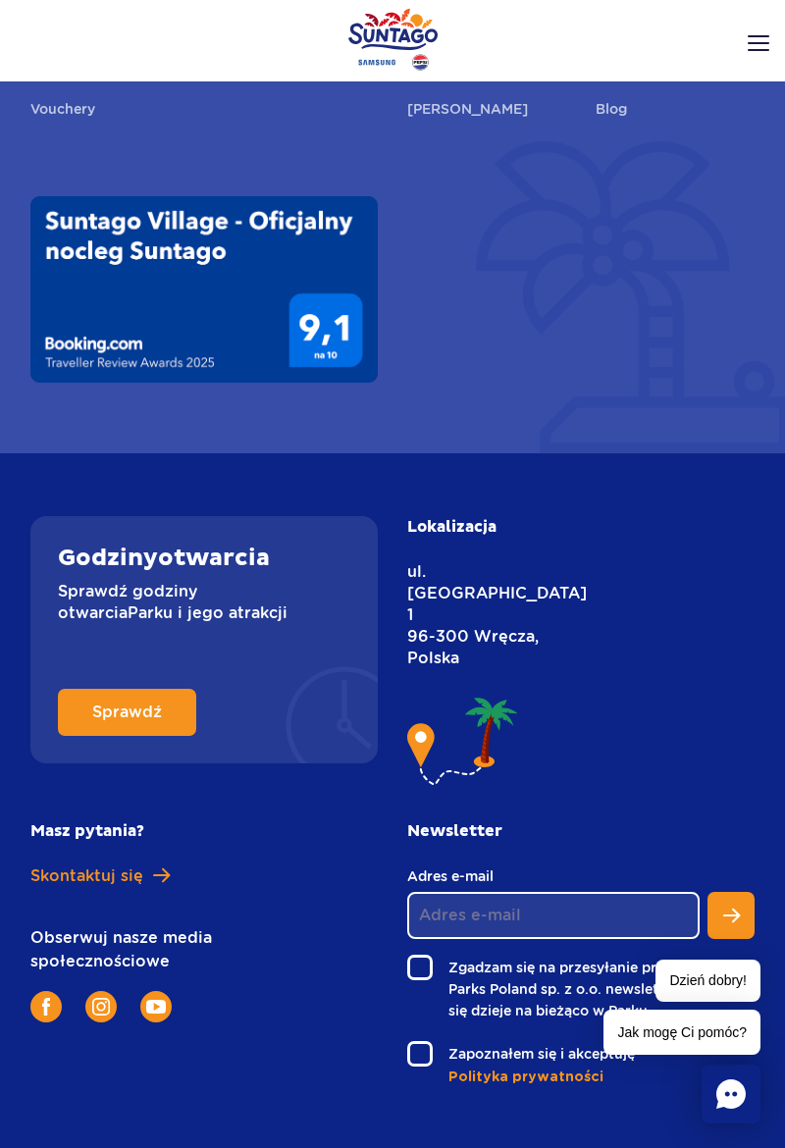
click at [736, 1123] on rect "Chat" at bounding box center [730, 1093] width 59 height 59
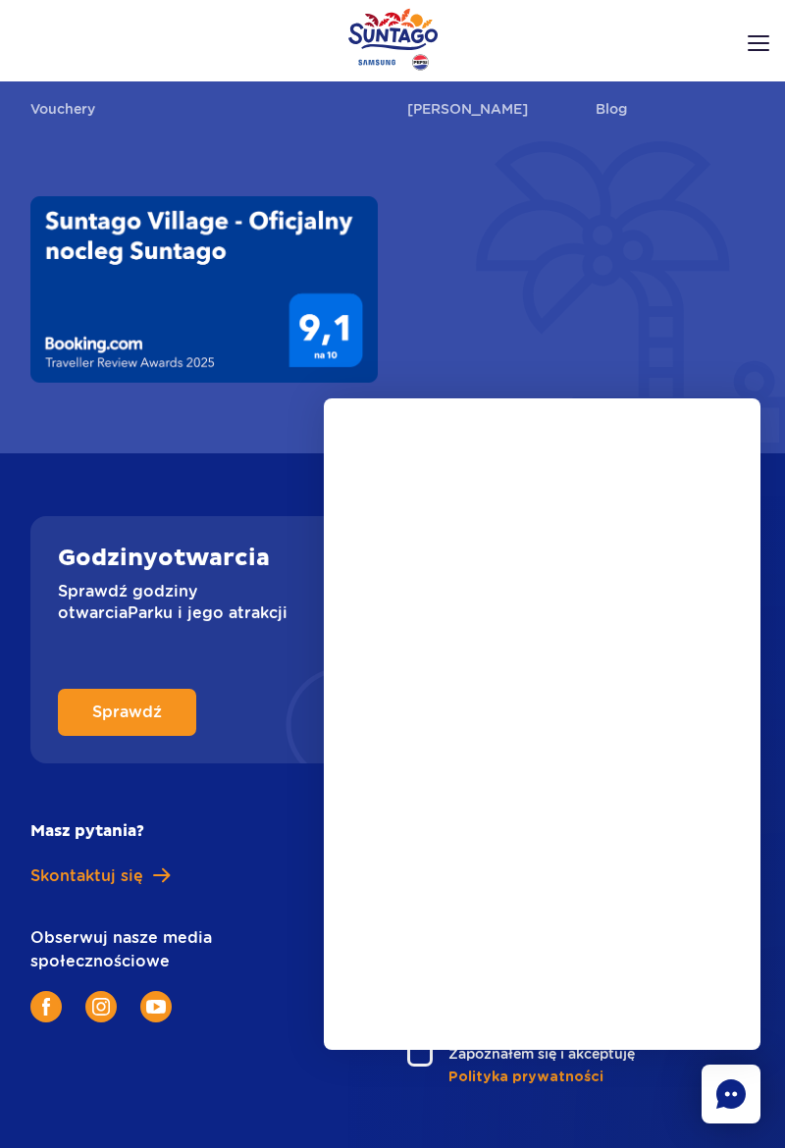
scroll to position [8378, 0]
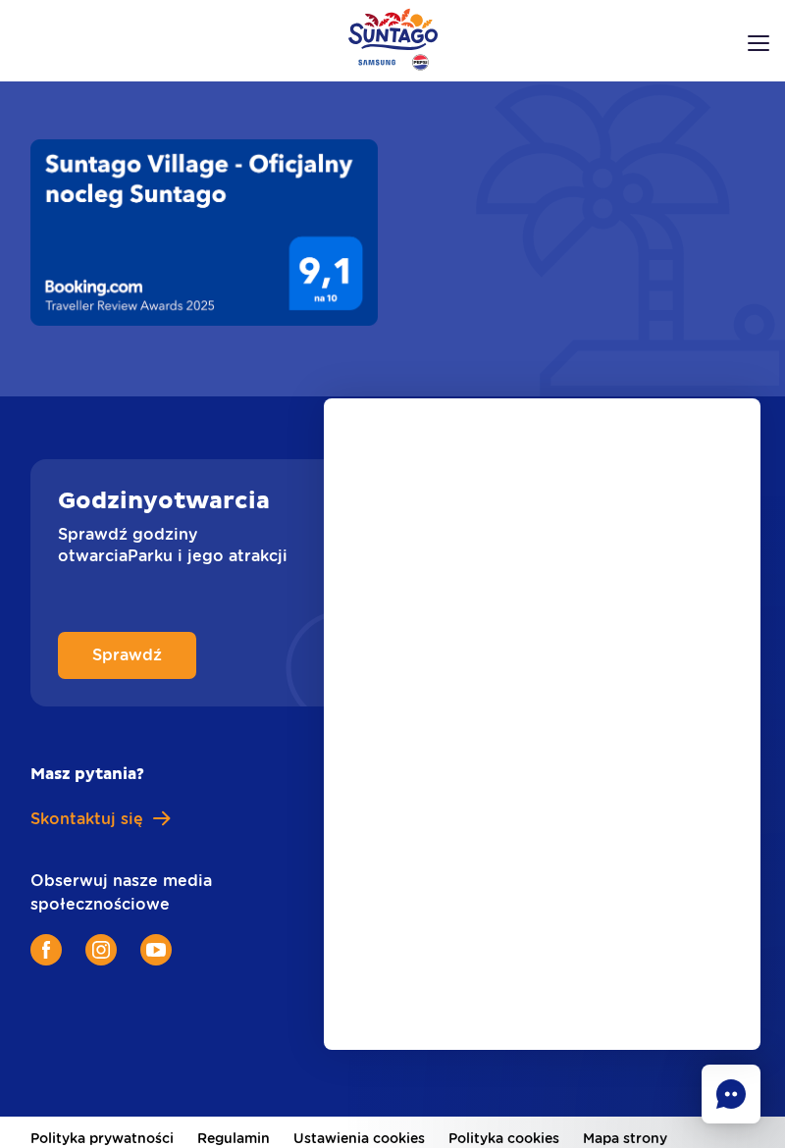
click at [270, 763] on div "Masz pytania? Skontaktuj się Obserwuj nasze media społecznościowe" at bounding box center [203, 864] width 347 height 202
click at [736, 1099] on icon "Chat" at bounding box center [730, 1093] width 29 height 29
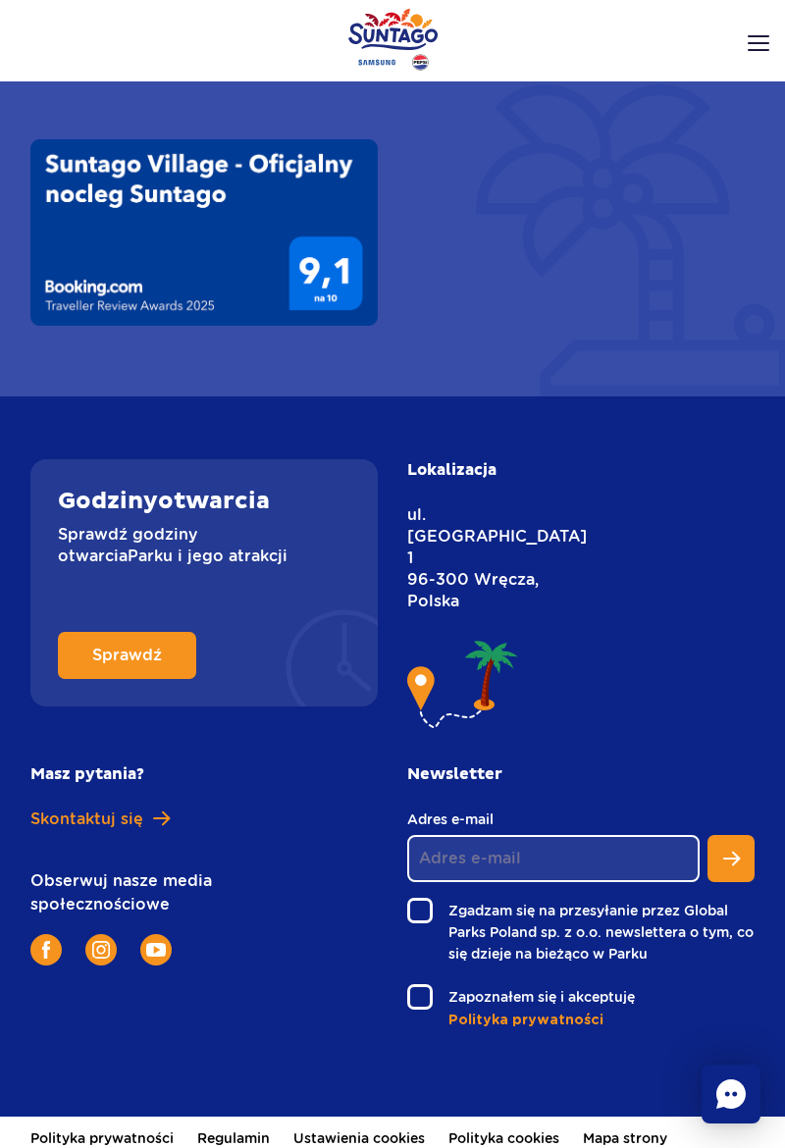
click at [737, 1087] on icon "Chat" at bounding box center [730, 1093] width 29 height 29
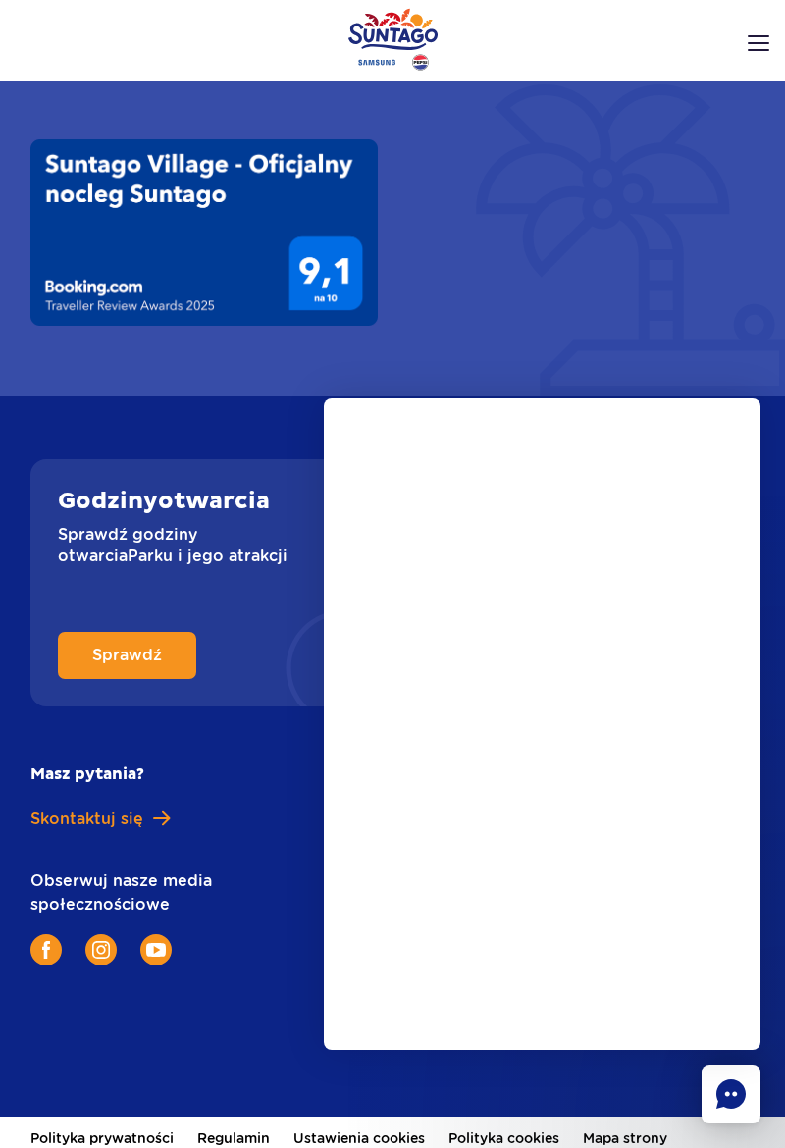
scroll to position [8384, 0]
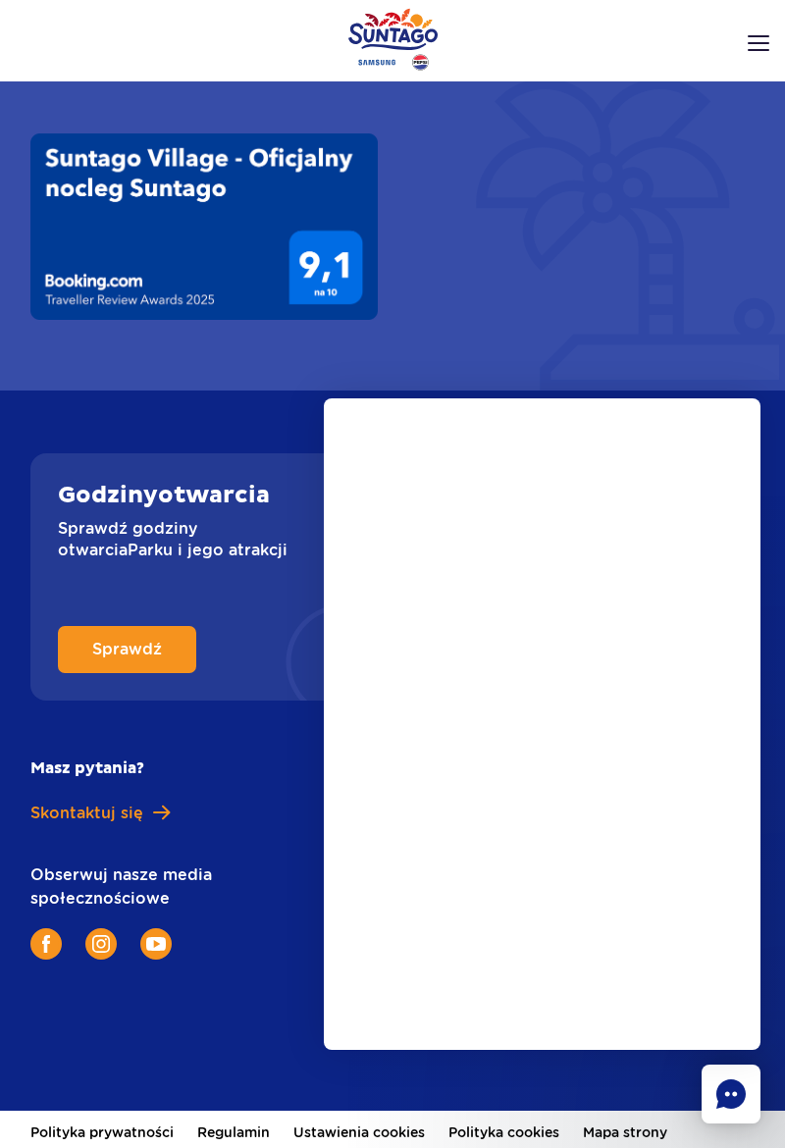
click at [263, 757] on div "Masz pytania? Skontaktuj się Obserwuj nasze media społecznościowe" at bounding box center [203, 858] width 347 height 202
click at [258, 863] on p "Obserwuj nasze media społecznościowe" at bounding box center [203, 886] width 347 height 47
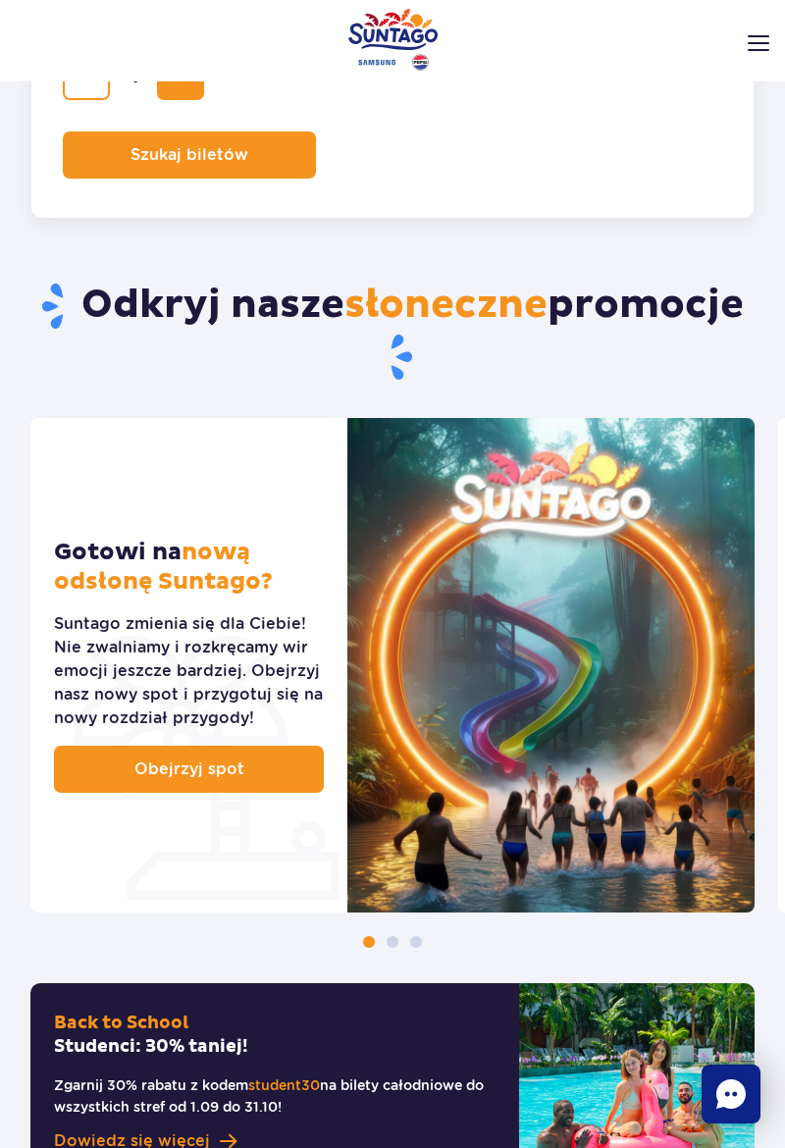
scroll to position [0, 0]
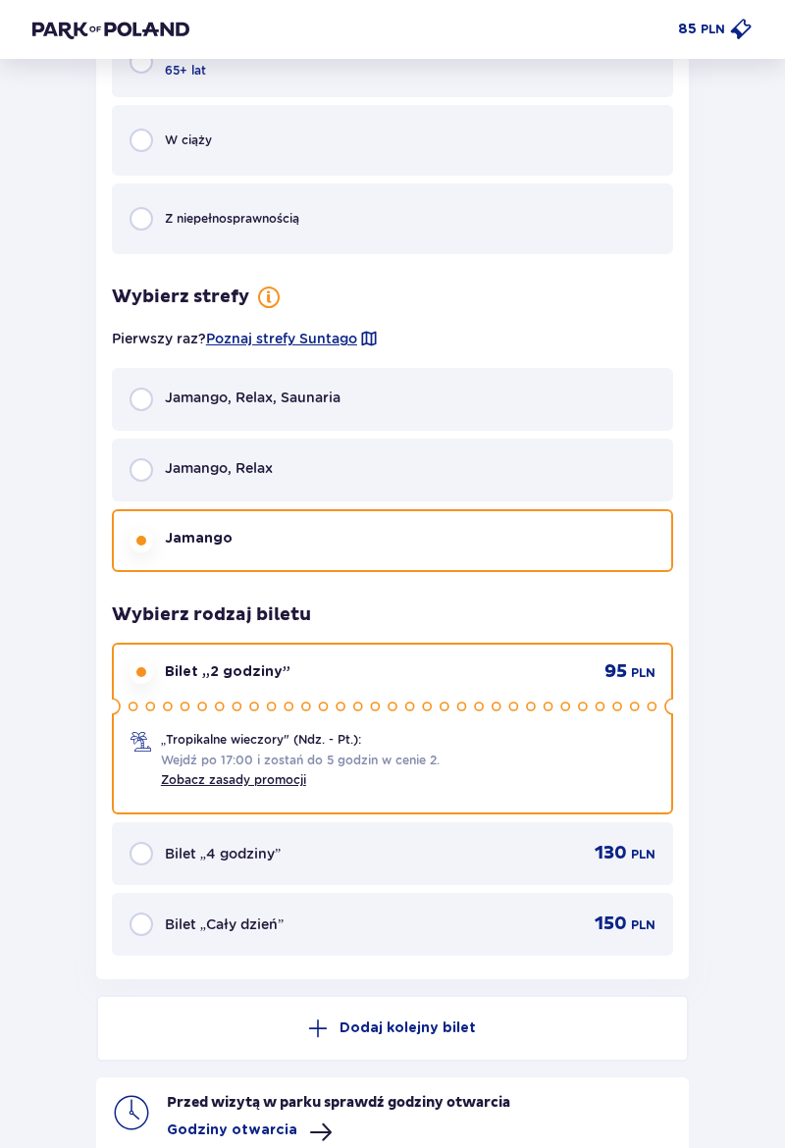
scroll to position [1391, 0]
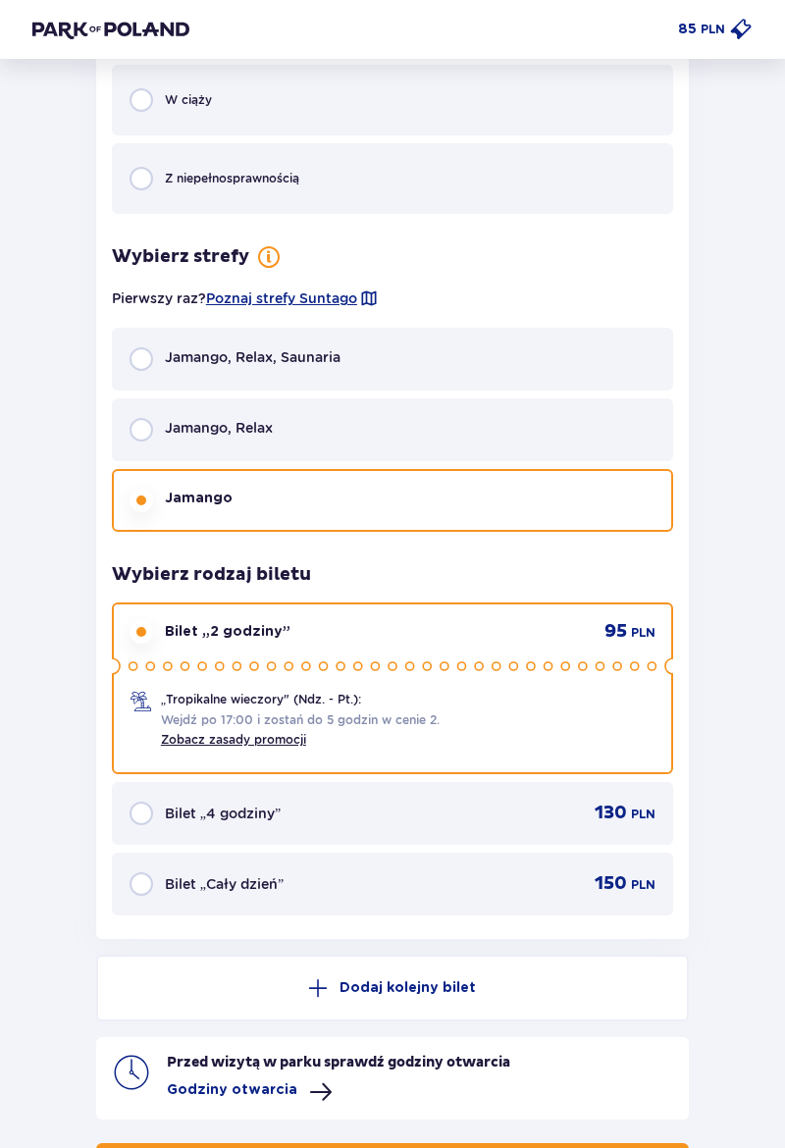
click at [286, 1092] on p "Godziny otwarcia" at bounding box center [232, 1090] width 130 height 20
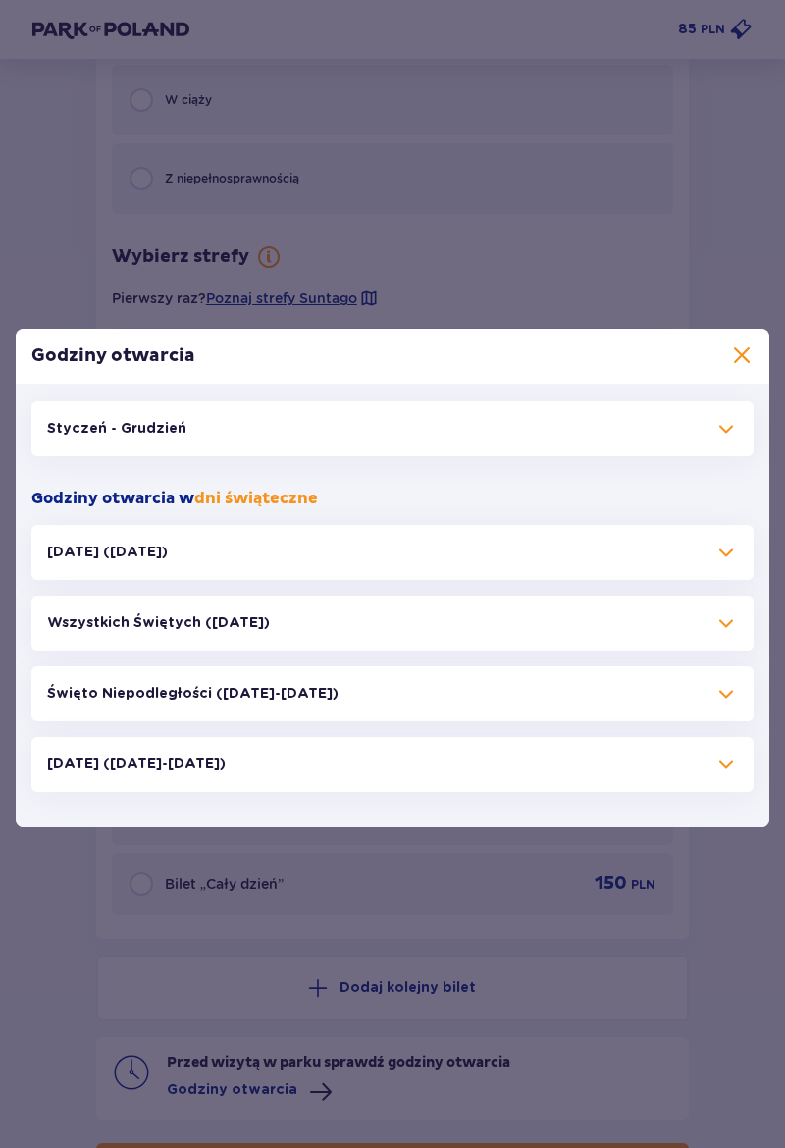
click at [735, 440] on span at bounding box center [726, 429] width 24 height 24
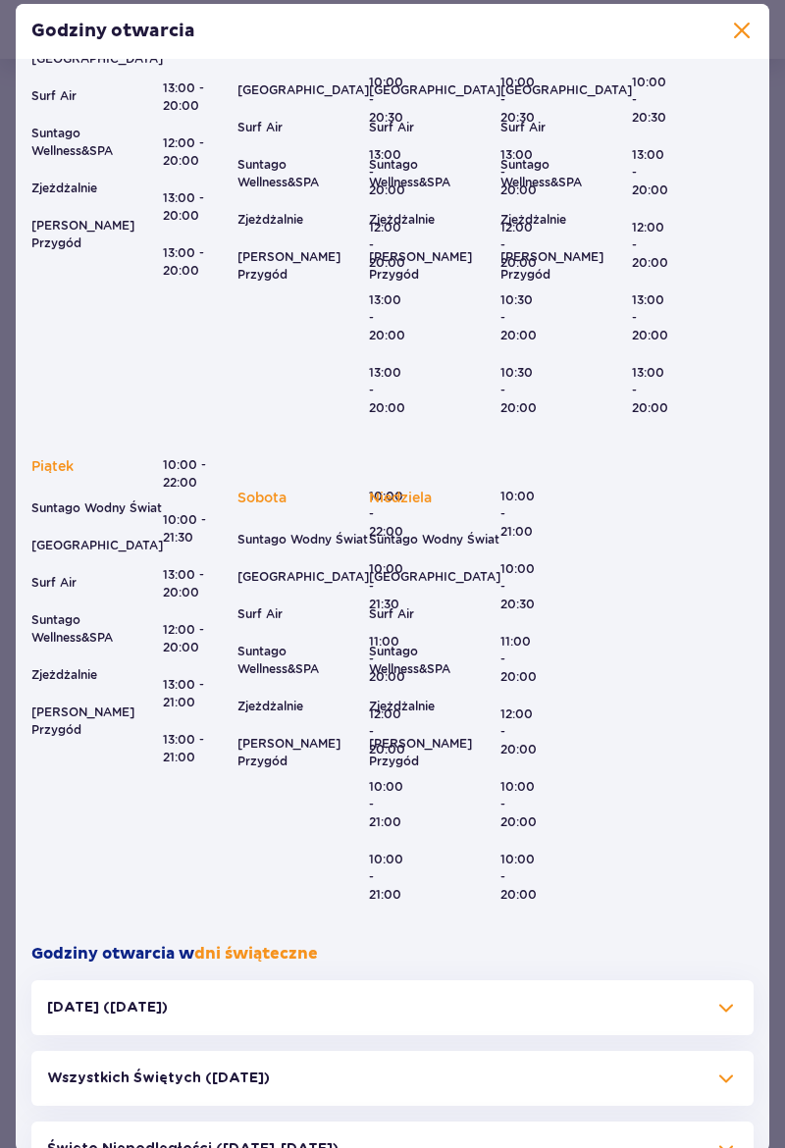
scroll to position [337, 0]
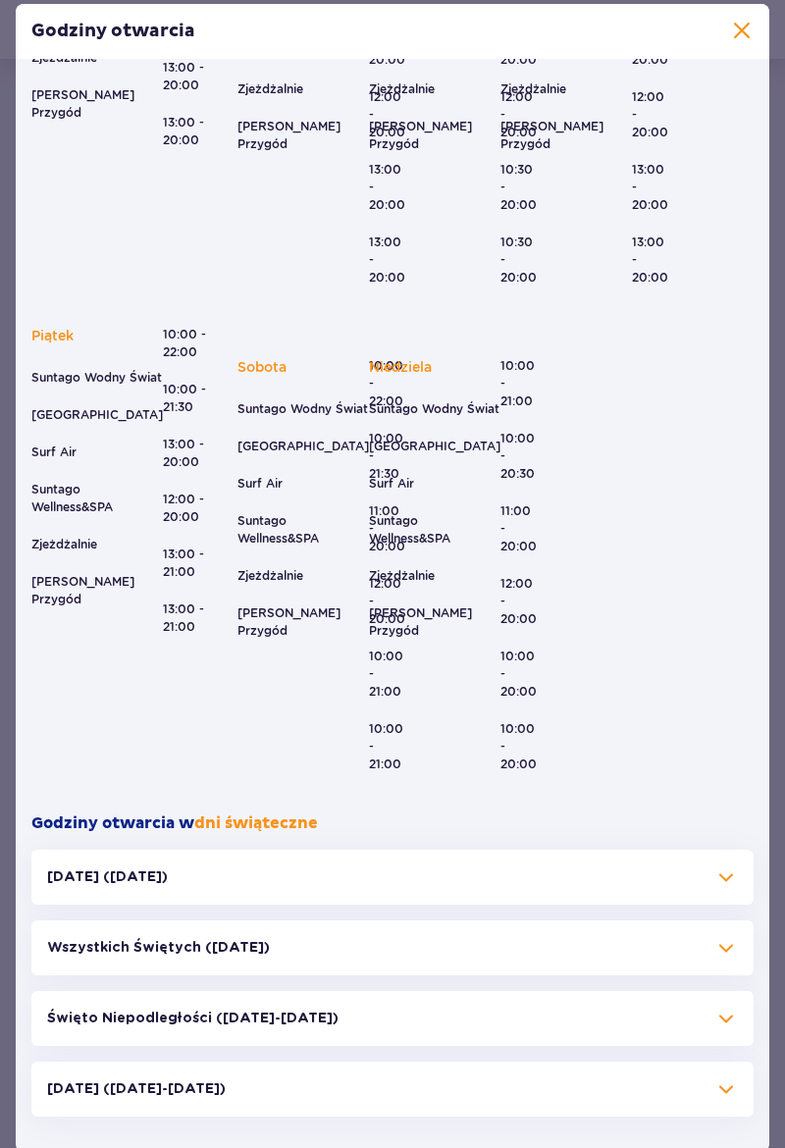
click at [469, 904] on div "Halloween (31.10.25)" at bounding box center [392, 877] width 722 height 55
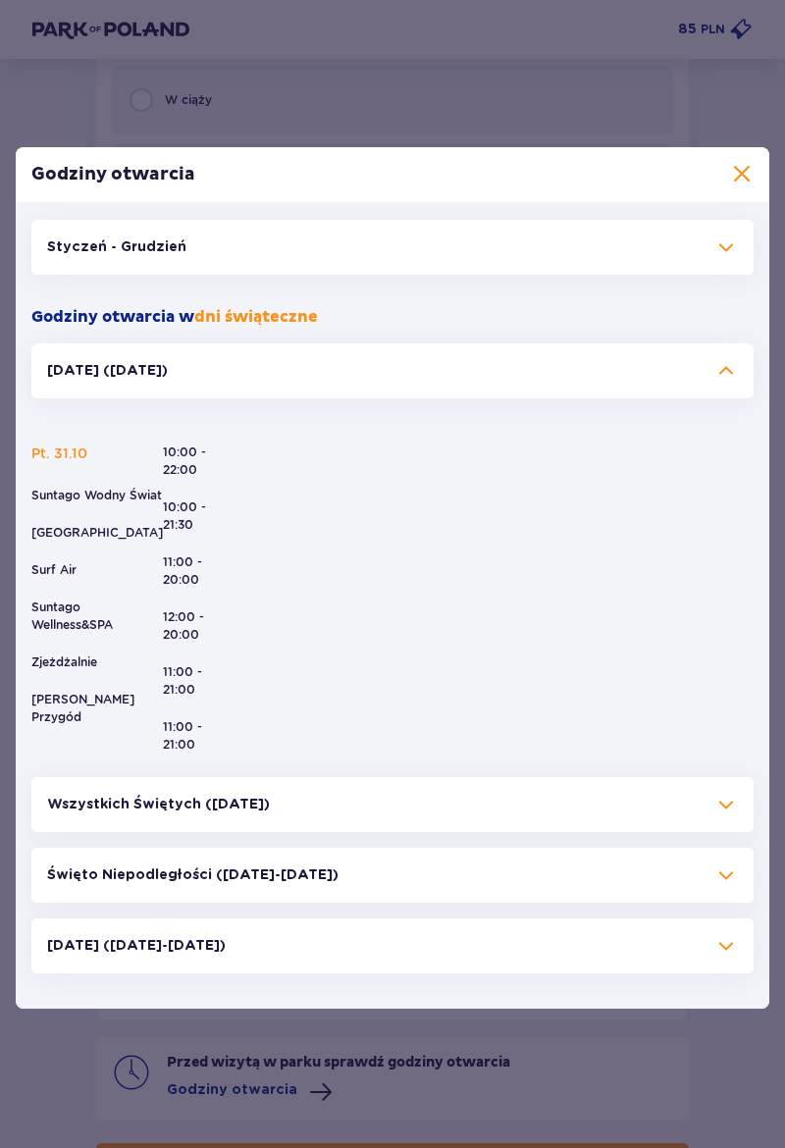
scroll to position [0, 0]
click at [730, 383] on span at bounding box center [726, 371] width 24 height 24
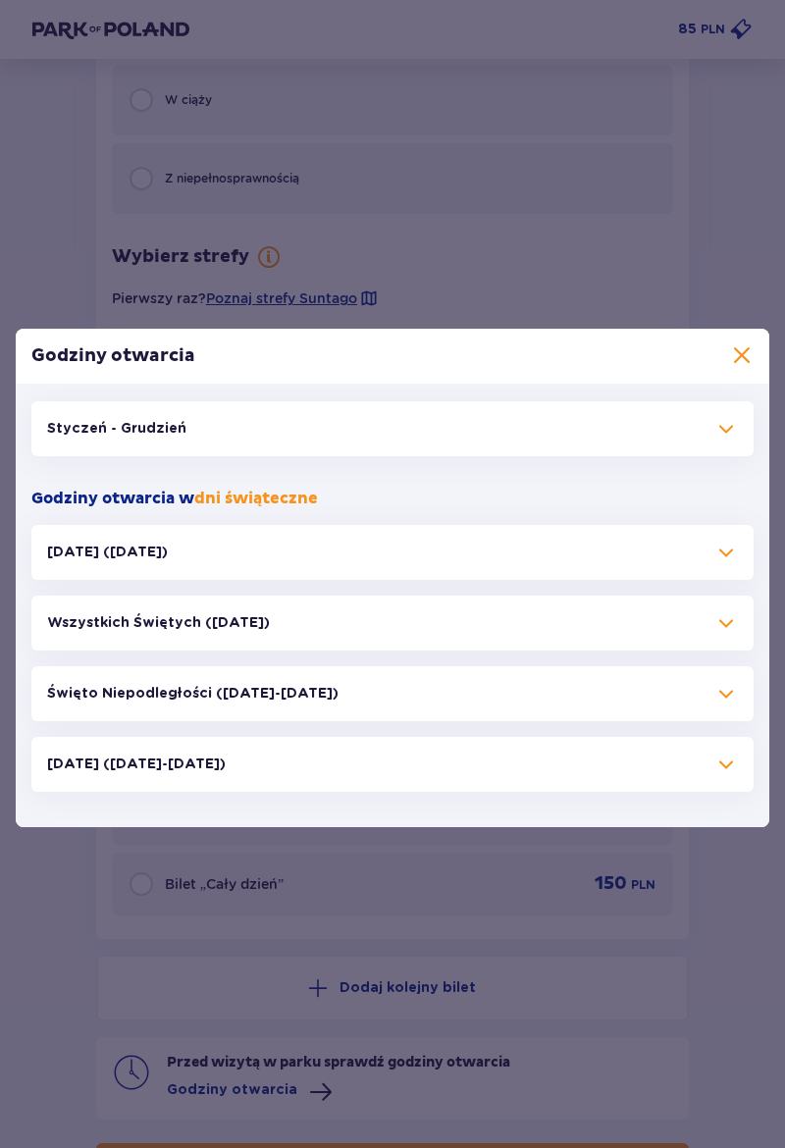
click at [713, 456] on div "Styczeń - Grudzień" at bounding box center [392, 428] width 722 height 55
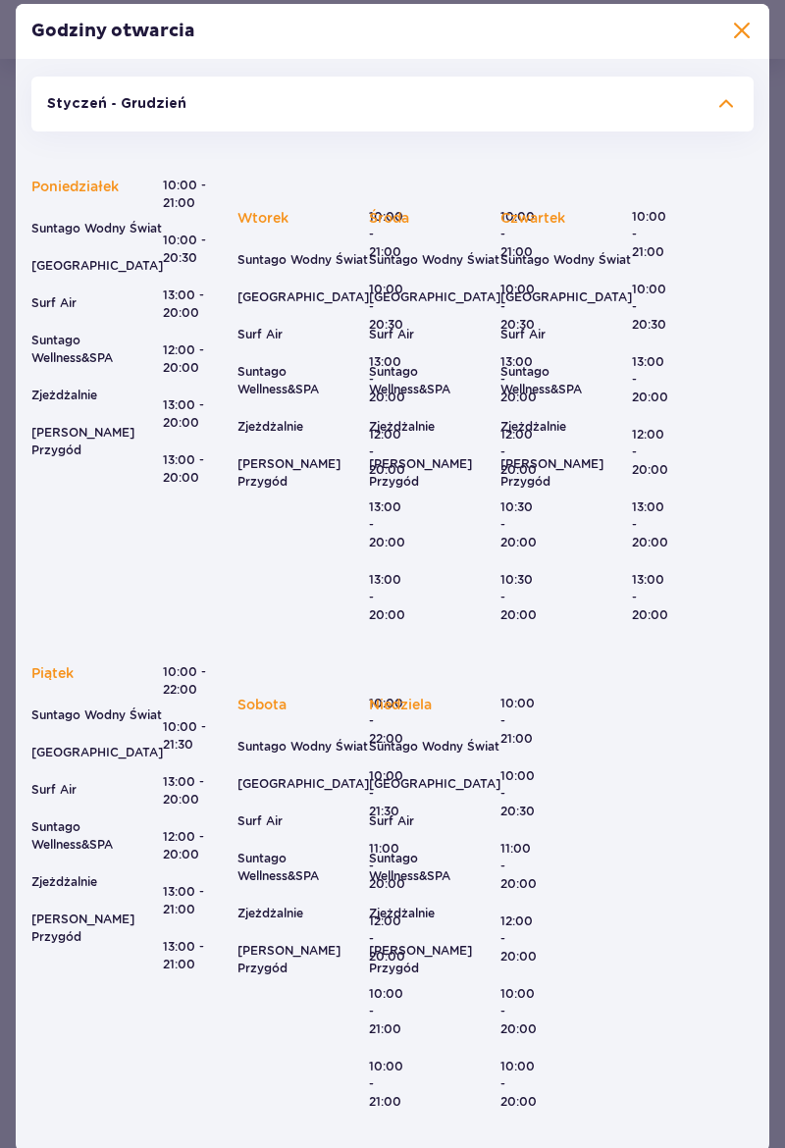
click at [745, 43] on span at bounding box center [742, 32] width 24 height 24
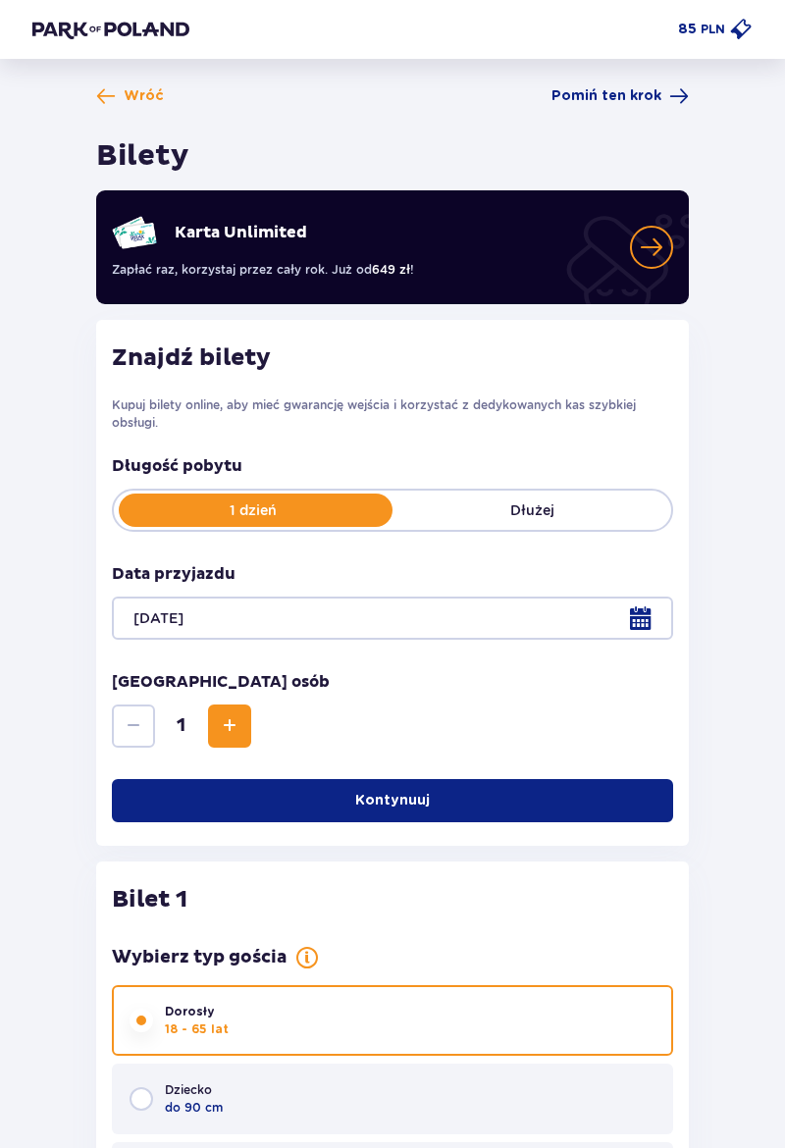
click at [155, 21] on img at bounding box center [110, 30] width 157 height 20
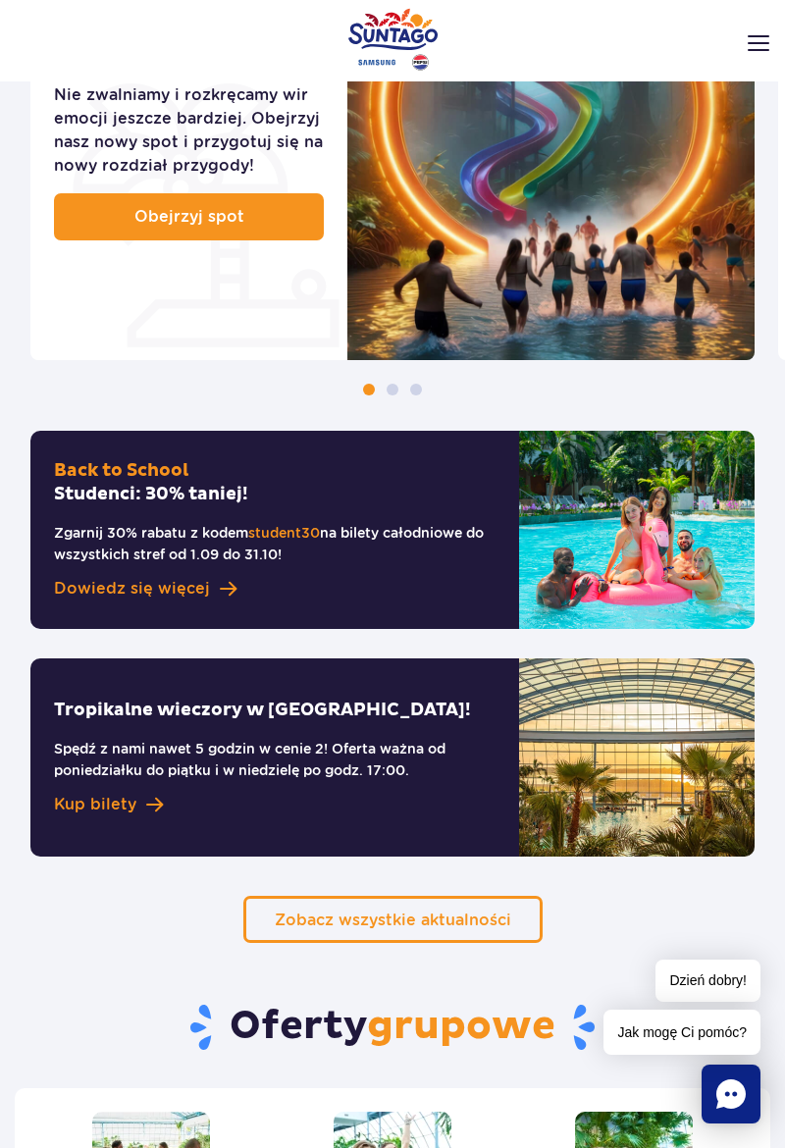
scroll to position [1226, 0]
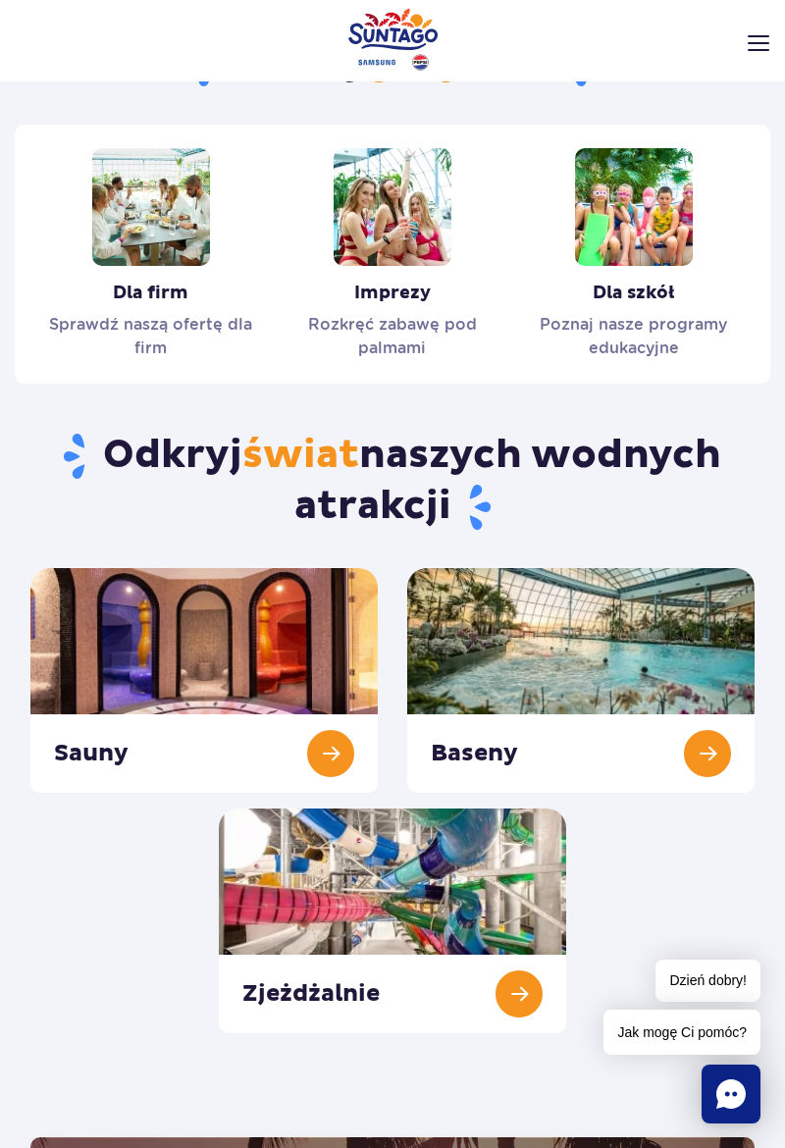
click at [700, 706] on link "Baseny" at bounding box center [580, 680] width 347 height 225
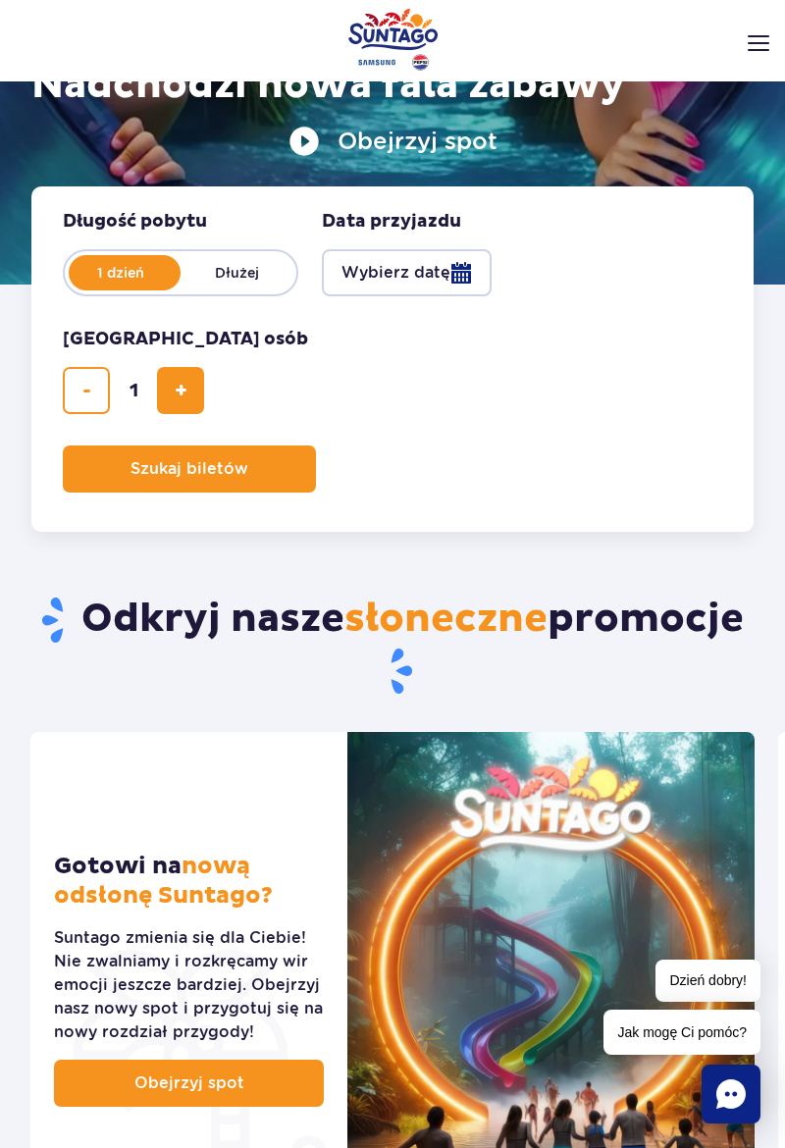
scroll to position [0, 0]
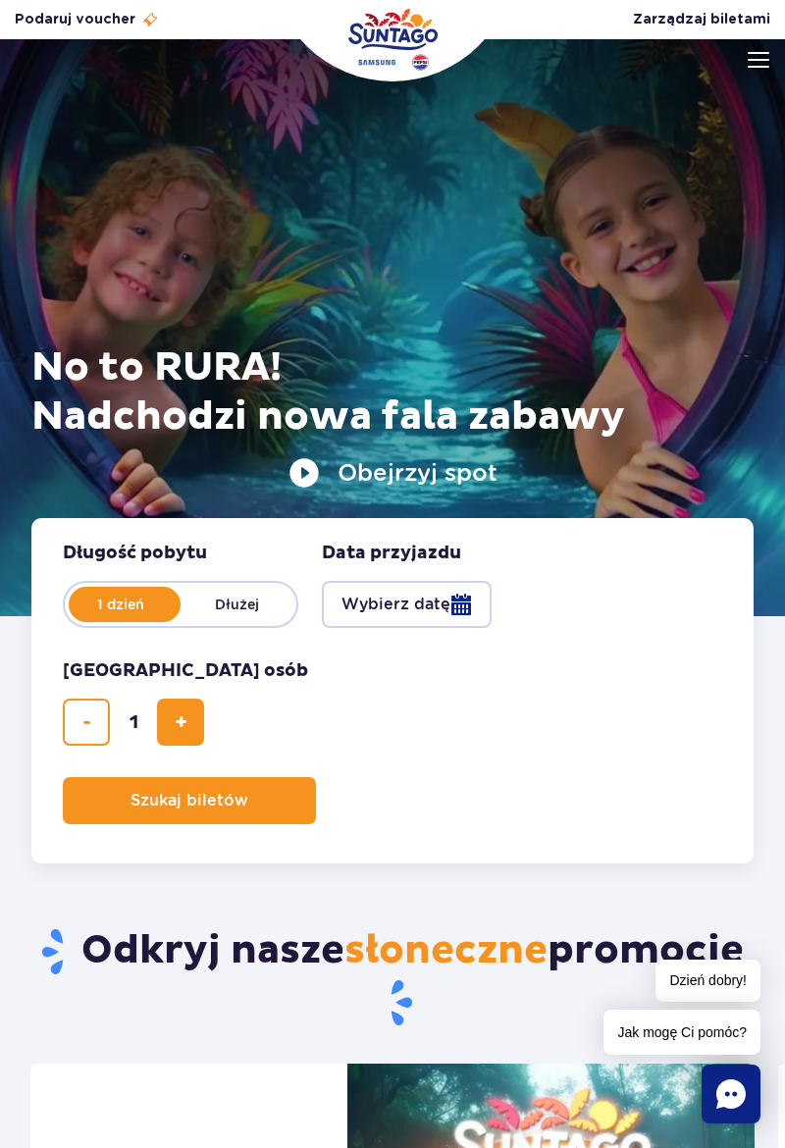
click at [176, 722] on span "dodaj bilet" at bounding box center [181, 722] width 13 height 0
type input "2"
click at [385, 607] on button "Wybierz datę" at bounding box center [407, 604] width 170 height 47
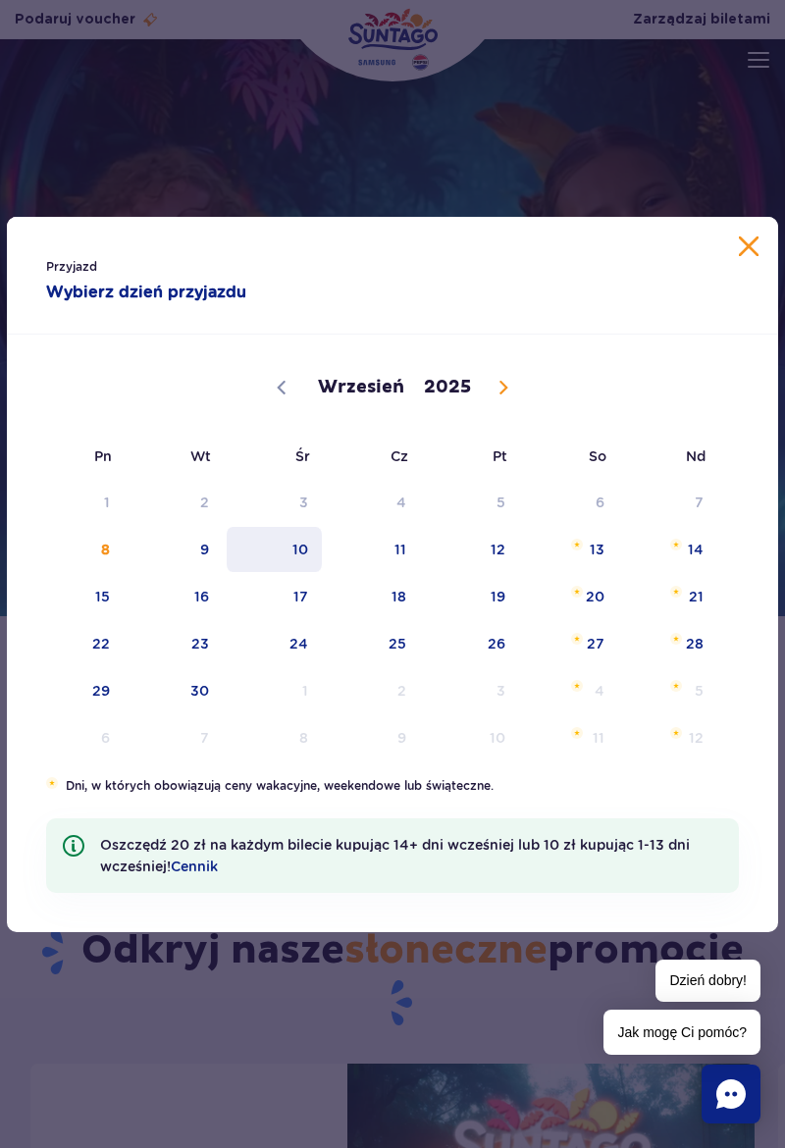
click at [298, 555] on span "10" at bounding box center [274, 549] width 99 height 45
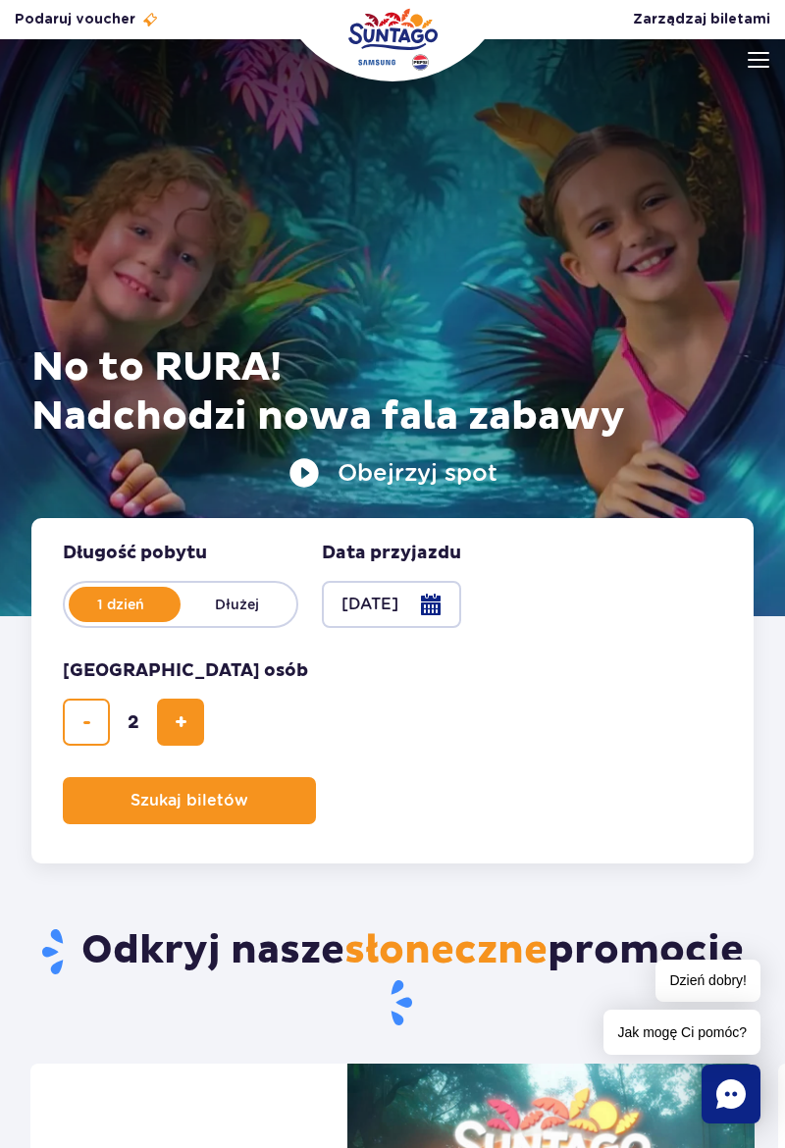
click at [261, 799] on button "Szukaj biletów" at bounding box center [189, 800] width 253 height 47
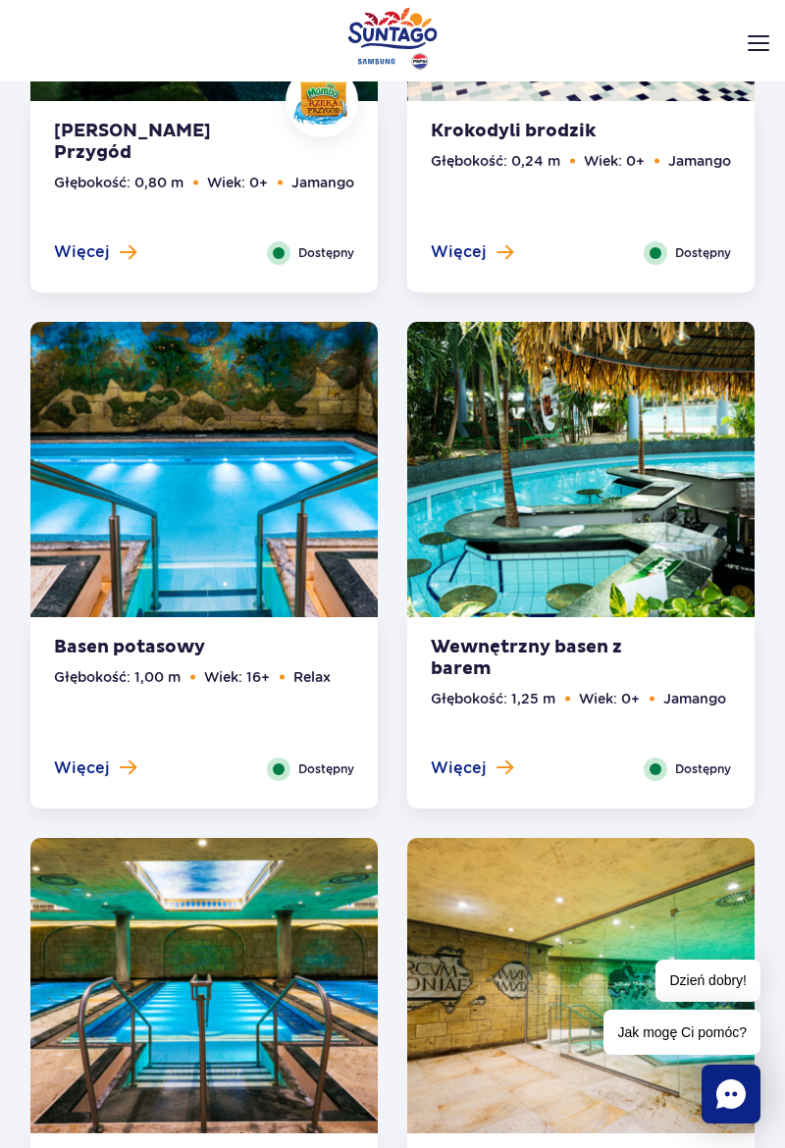
scroll to position [2110, 0]
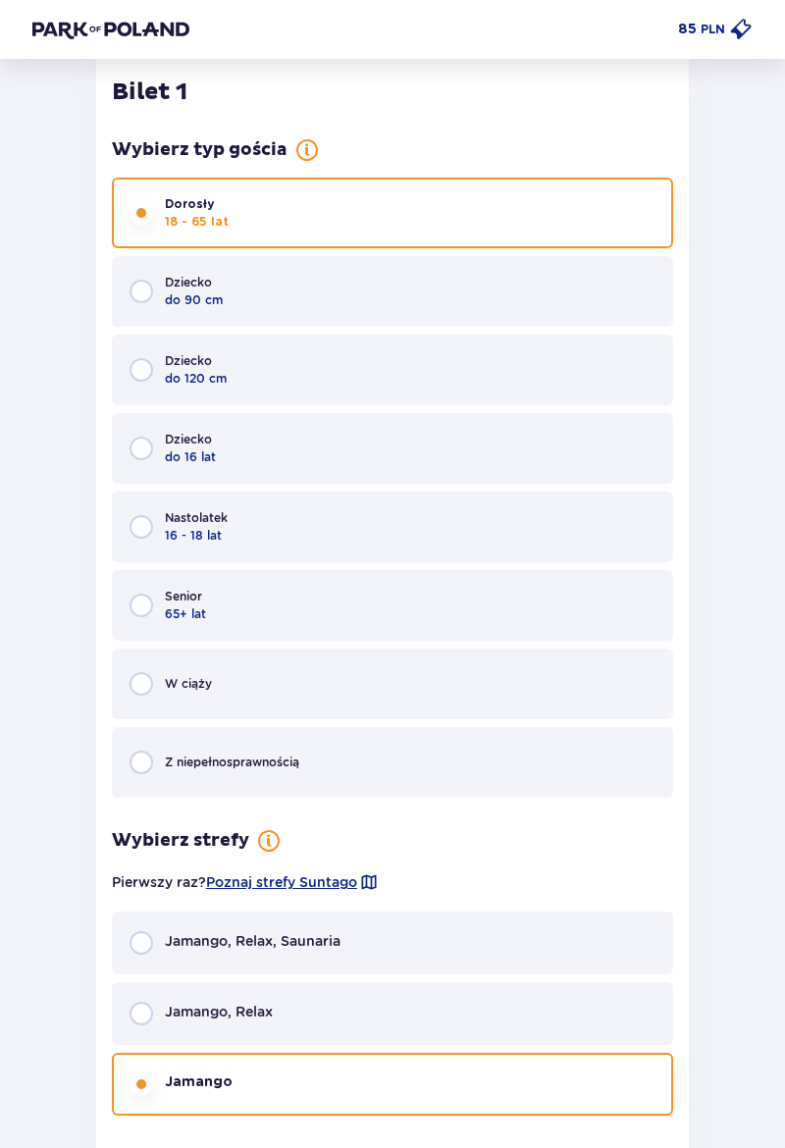
scroll to position [808, 0]
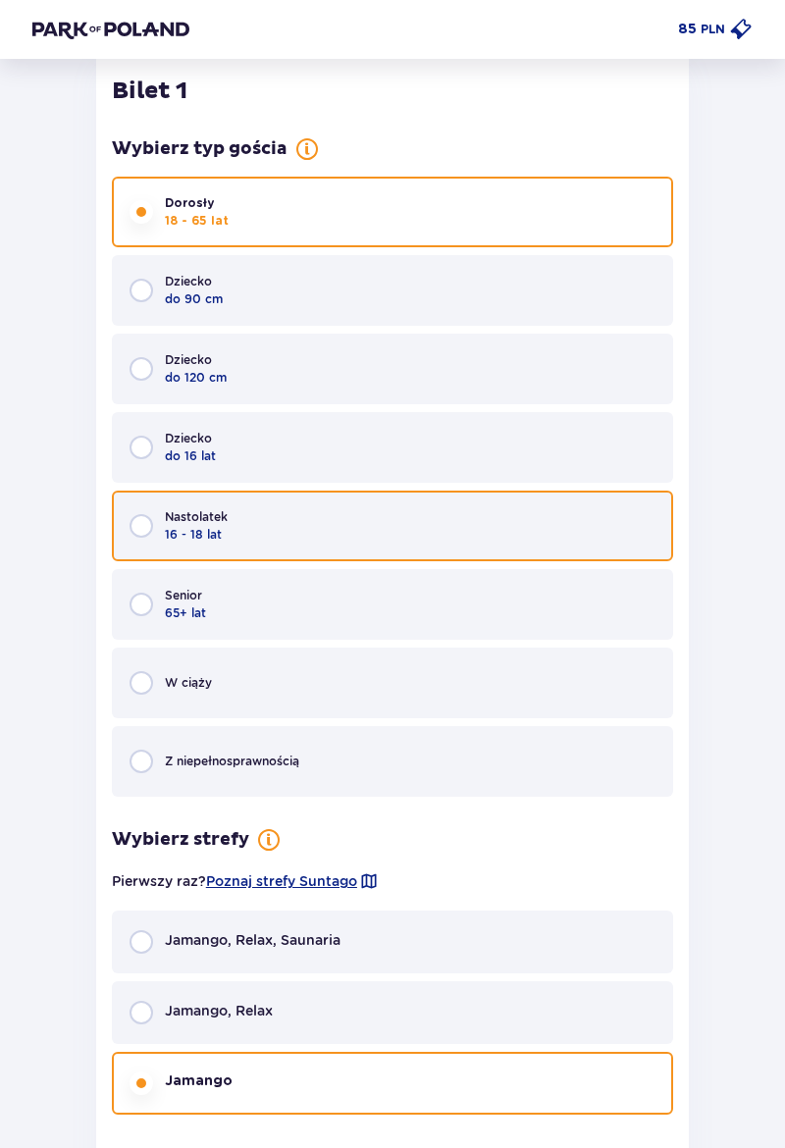
click at [141, 527] on input "radio" at bounding box center [141, 526] width 24 height 24
radio input "true"
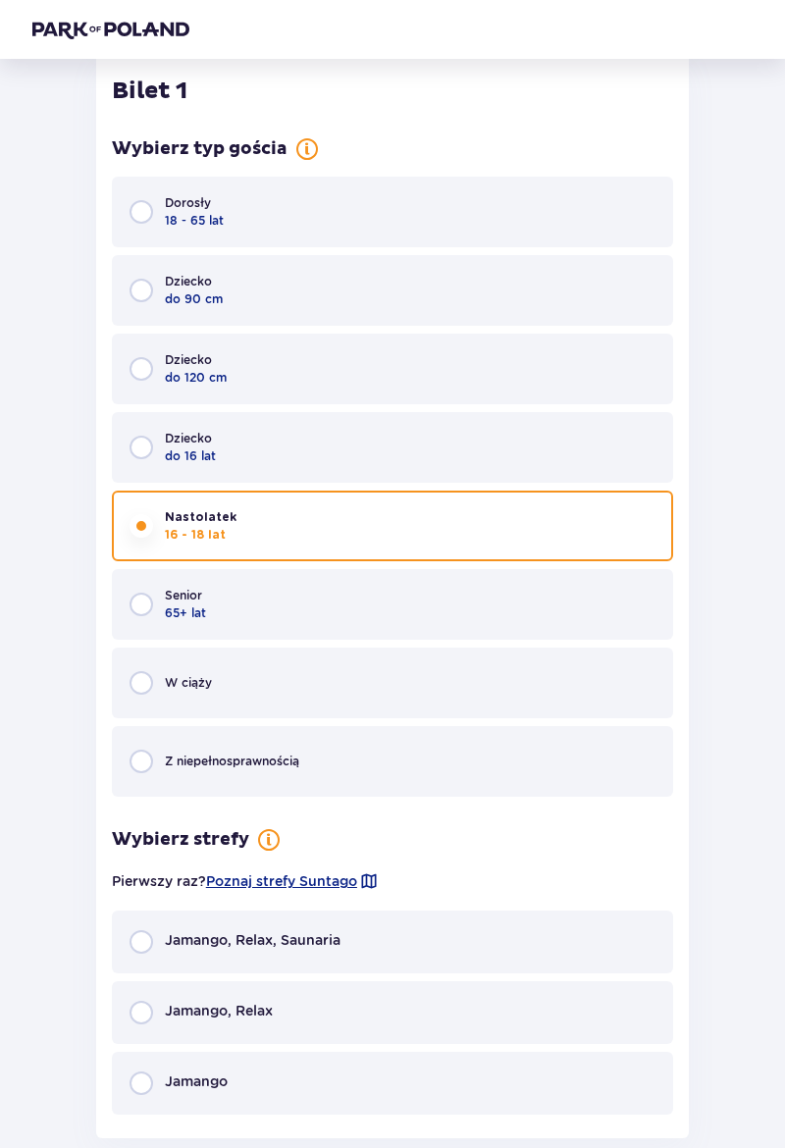
scroll to position [936, 0]
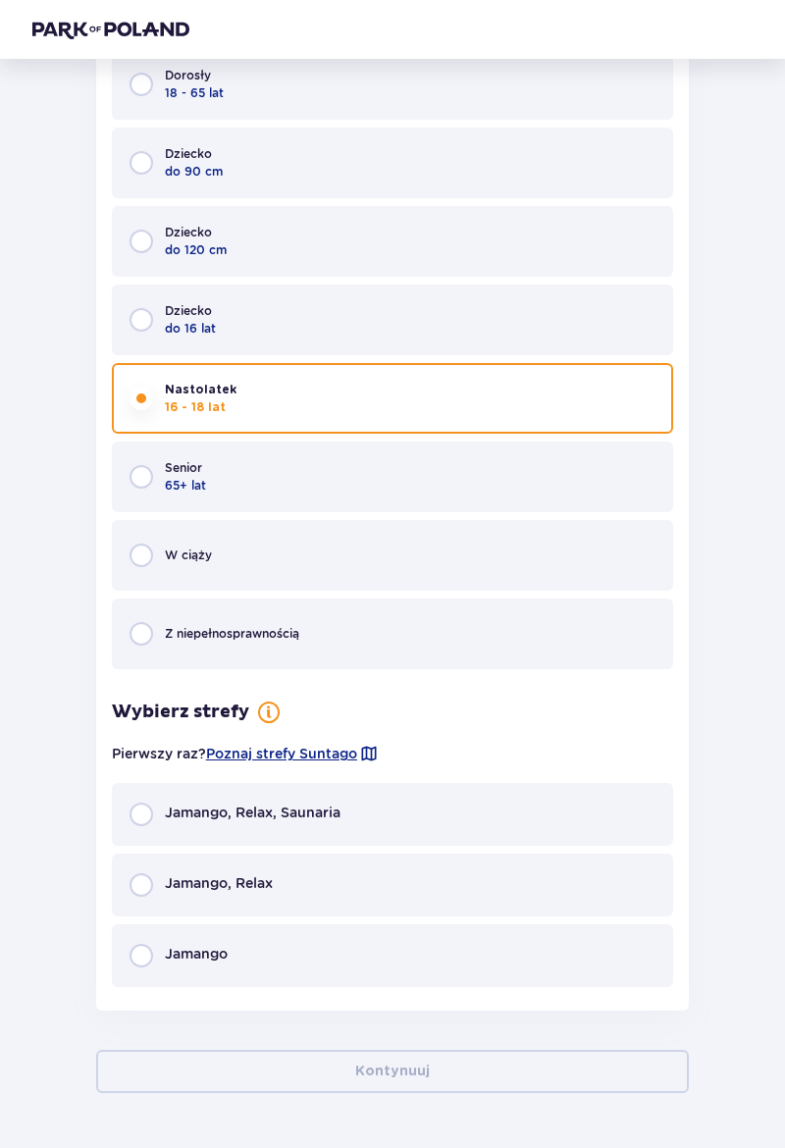
click at [357, 760] on span "Poznaj strefy Suntago" at bounding box center [281, 754] width 151 height 20
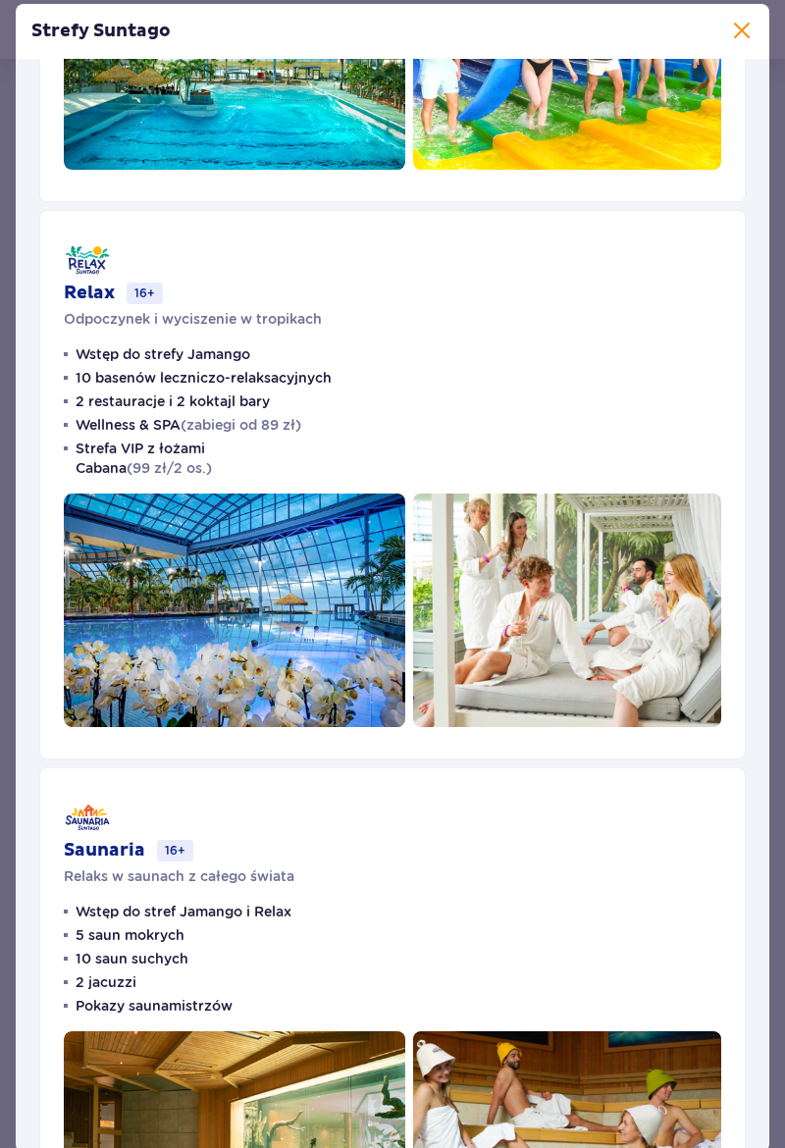
scroll to position [598, 0]
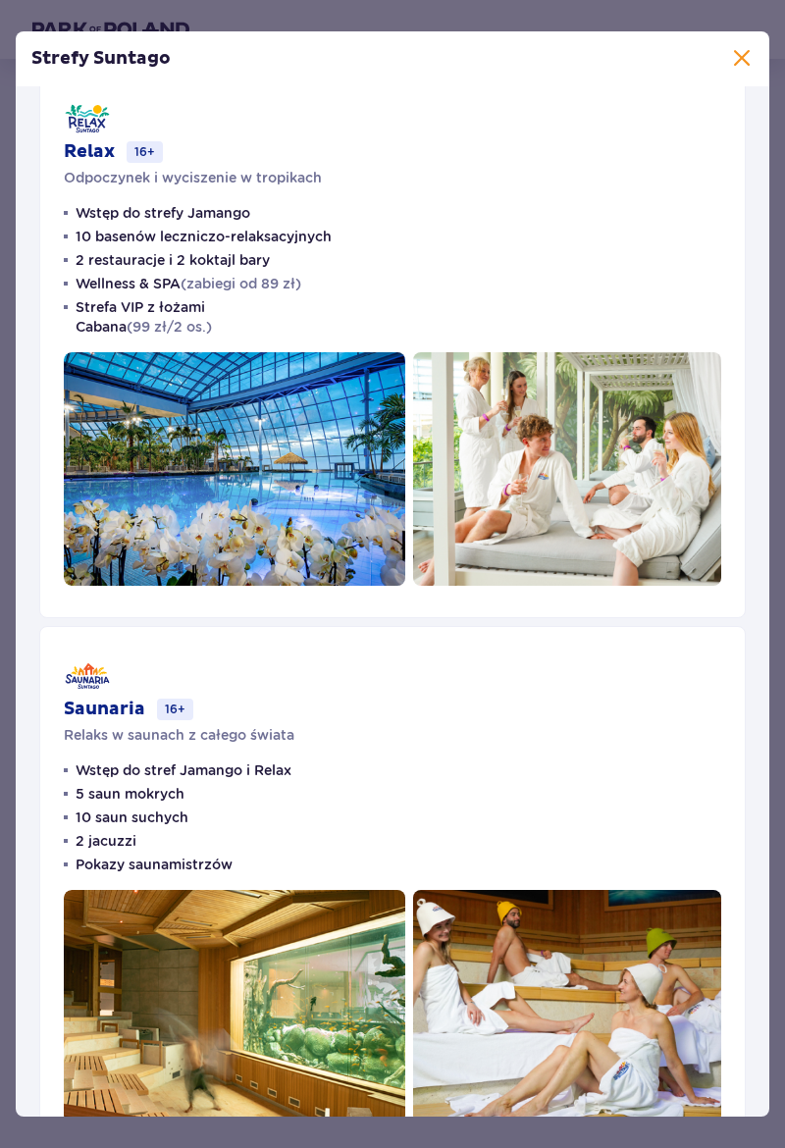
click at [744, 52] on span at bounding box center [742, 59] width 24 height 24
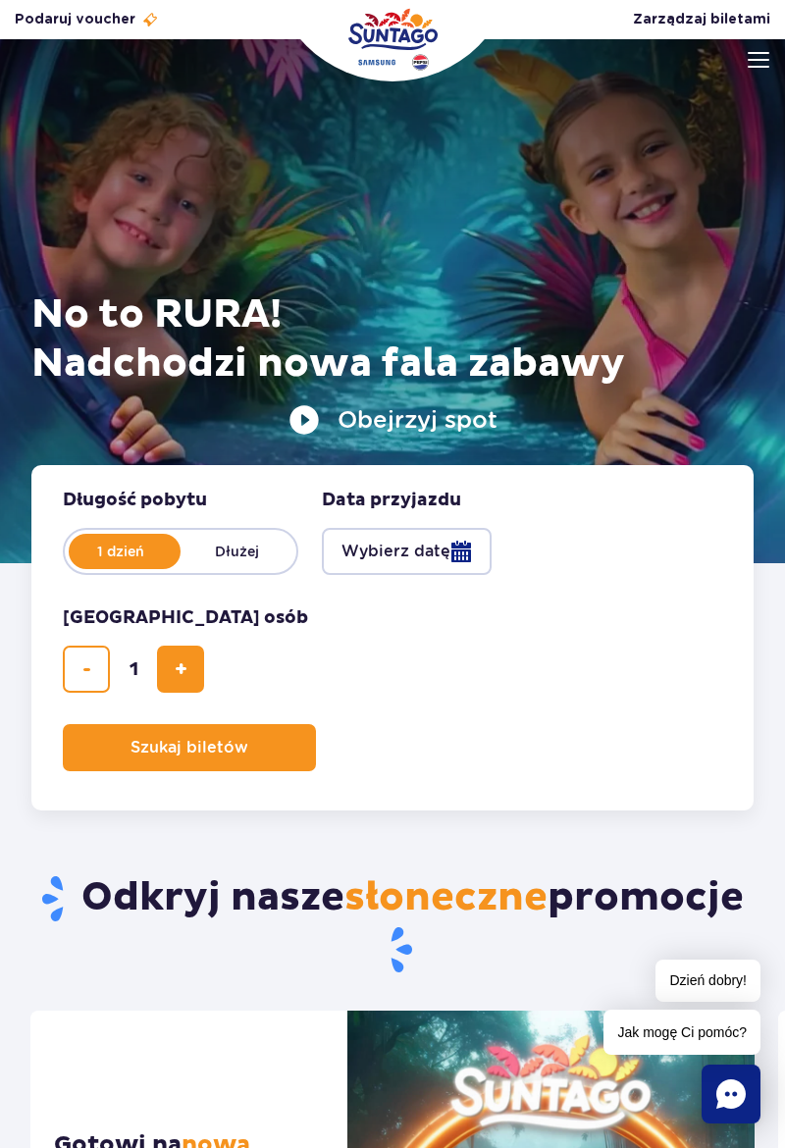
scroll to position [59, 0]
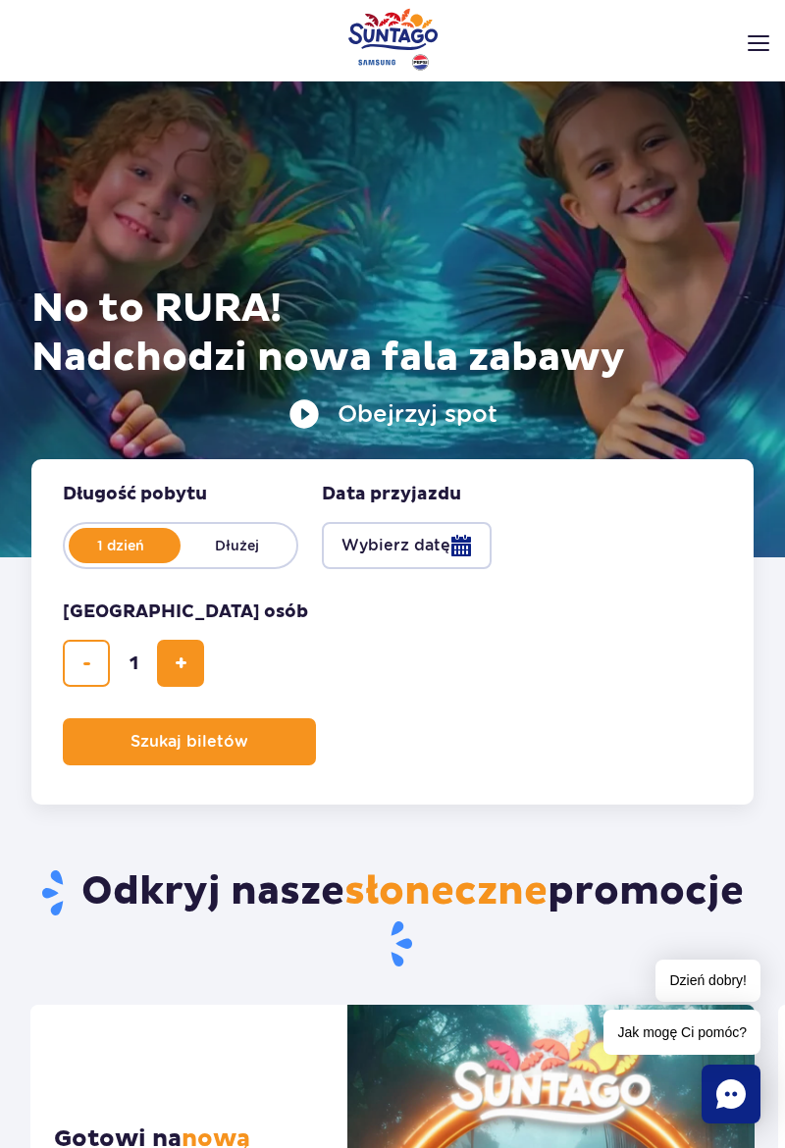
click at [728, 1108] on icon "Chat" at bounding box center [730, 1093] width 29 height 29
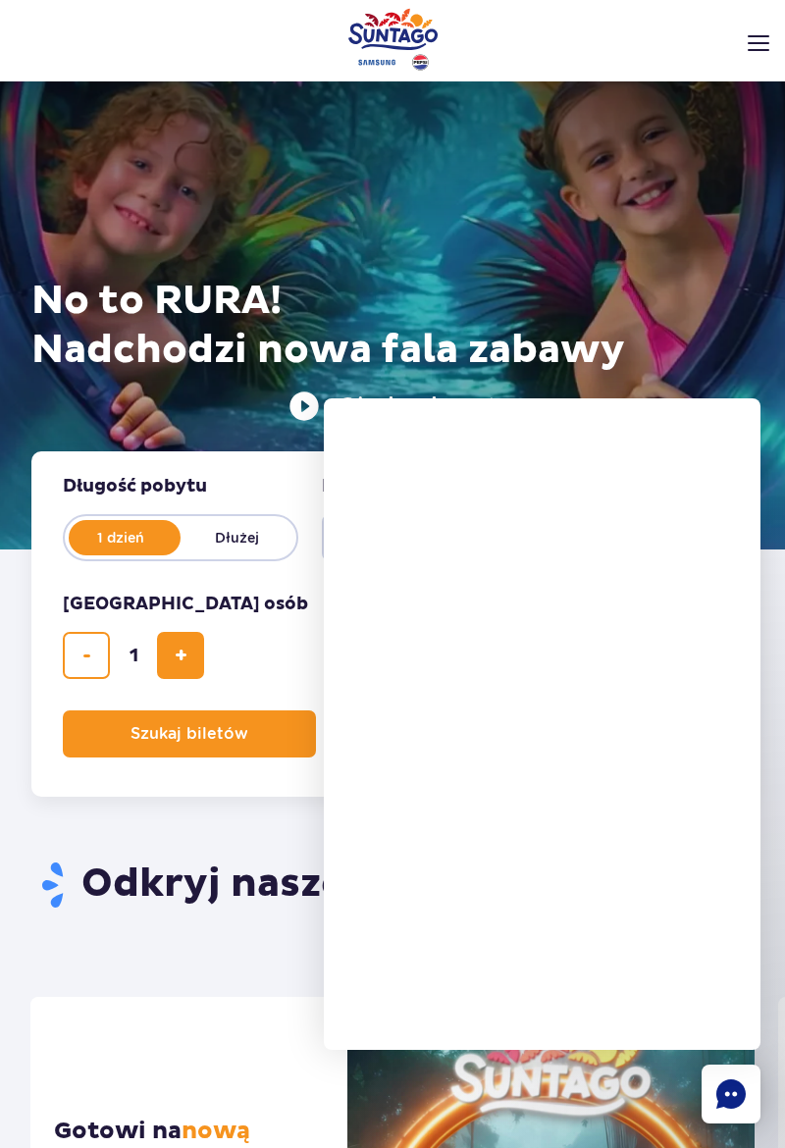
scroll to position [122, 0]
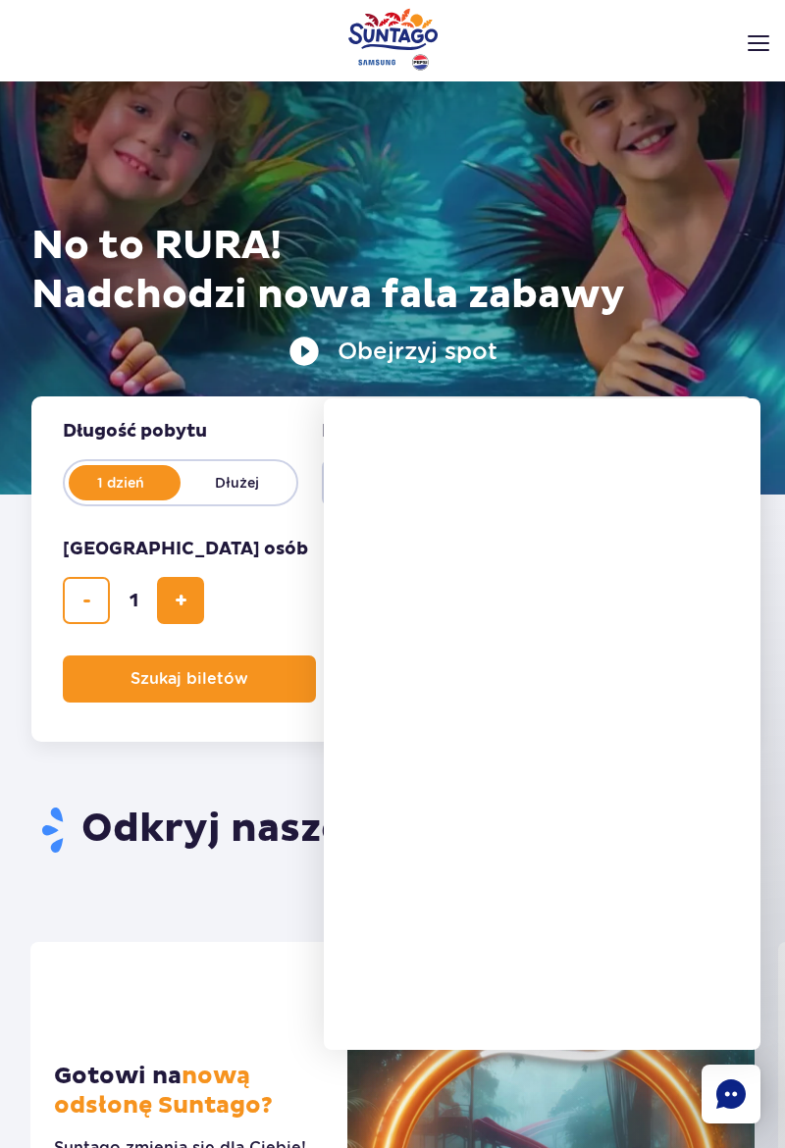
click at [253, 750] on div "Odkryj nasze słoneczne promocje" at bounding box center [392, 842] width 753 height 200
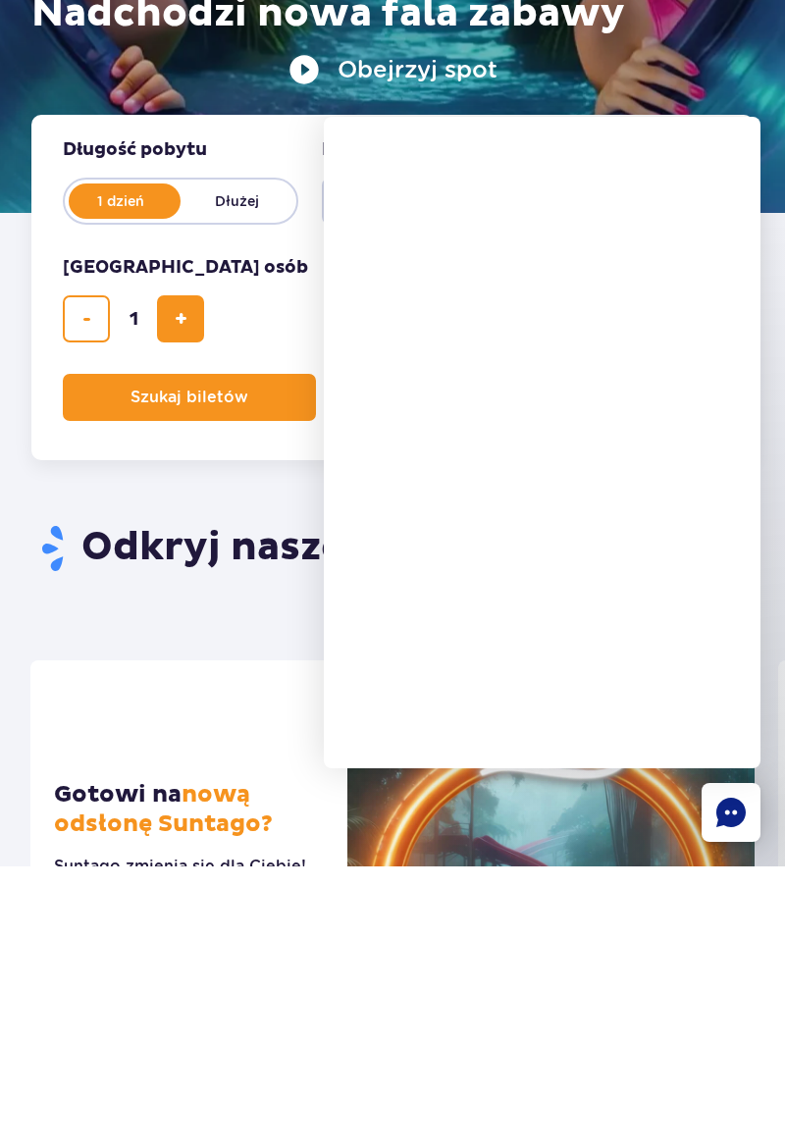
scroll to position [365, 0]
